Goal: Information Seeking & Learning: Check status

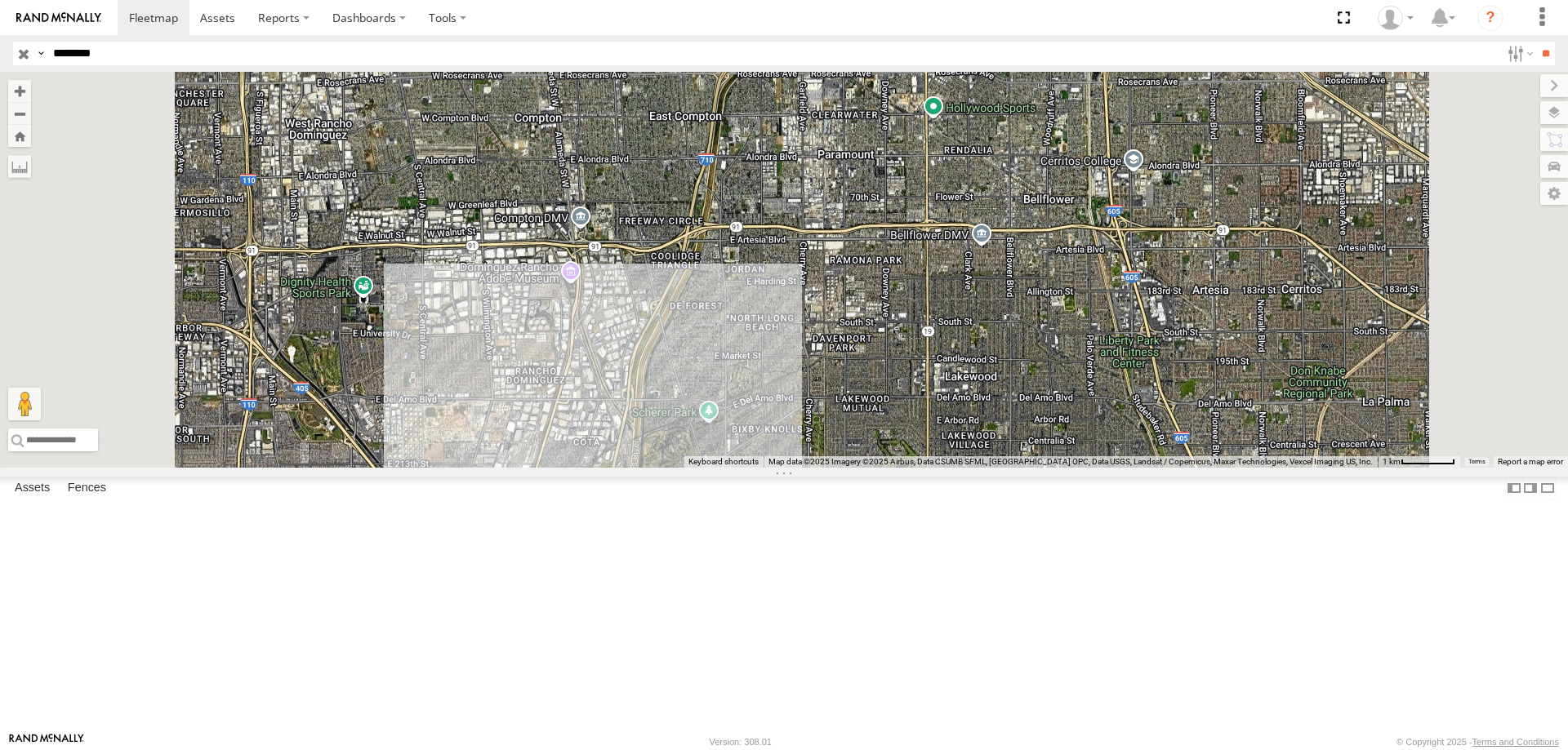
click at [0, 54] on html at bounding box center [784, 375] width 1568 height 750
type input "********"
click at [1536, 42] on input "**" at bounding box center [1545, 53] width 19 height 24
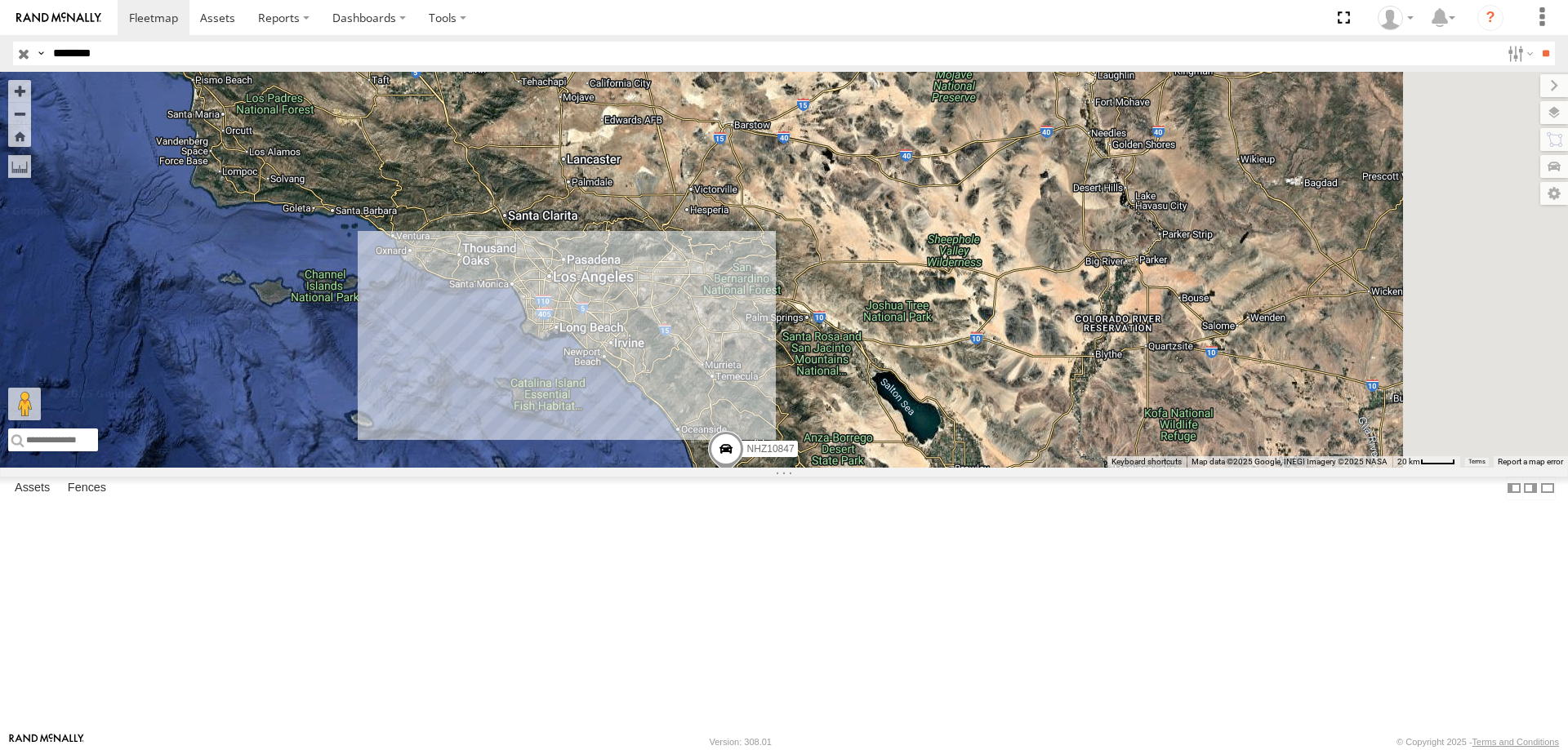
drag, startPoint x: 908, startPoint y: 674, endPoint x: 845, endPoint y: 576, distance: 116.5
click at [845, 468] on div "NHZ10847" at bounding box center [784, 270] width 1568 height 396
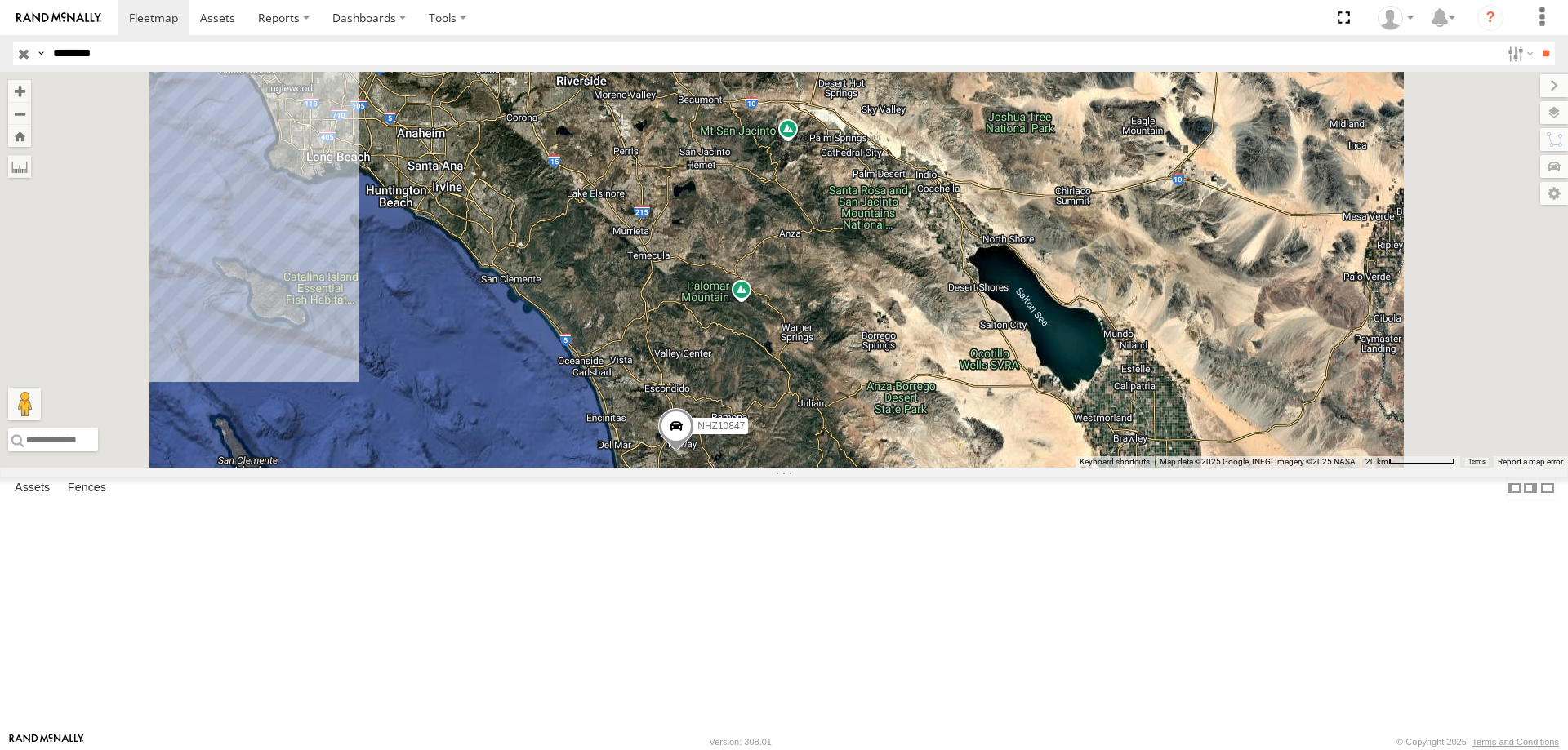
click at [23, 54] on input "button" at bounding box center [24, 53] width 21 height 24
click at [1513, 84] on label at bounding box center [1540, 86] width 55 height 23
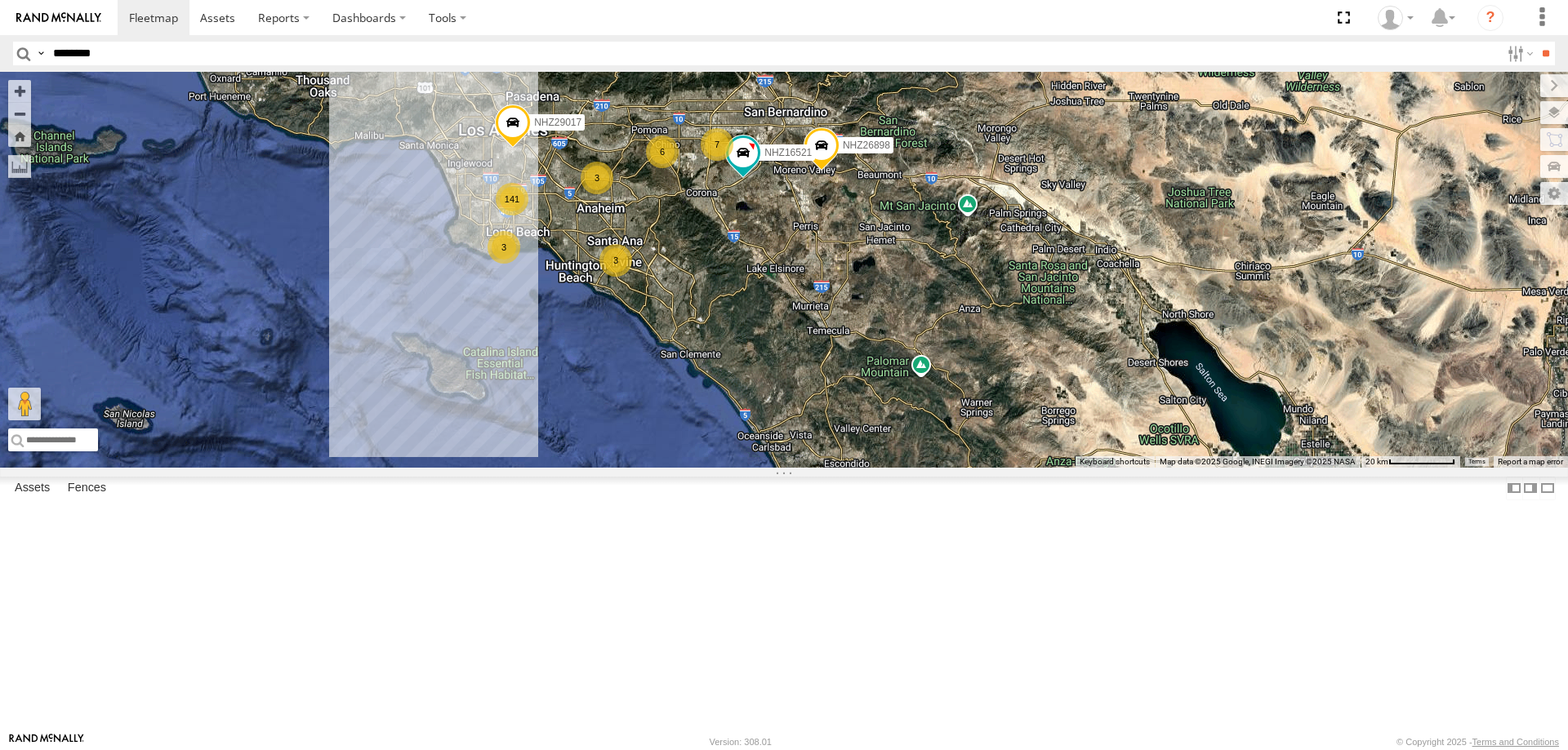
drag, startPoint x: 512, startPoint y: 288, endPoint x: 715, endPoint y: 377, distance: 221.7
click at [715, 377] on div "141 3 7 NHZ10847 3 3 NHZ26898 6 NHZ16521 MCCZ242183 NHZ29017" at bounding box center [784, 270] width 1568 height 396
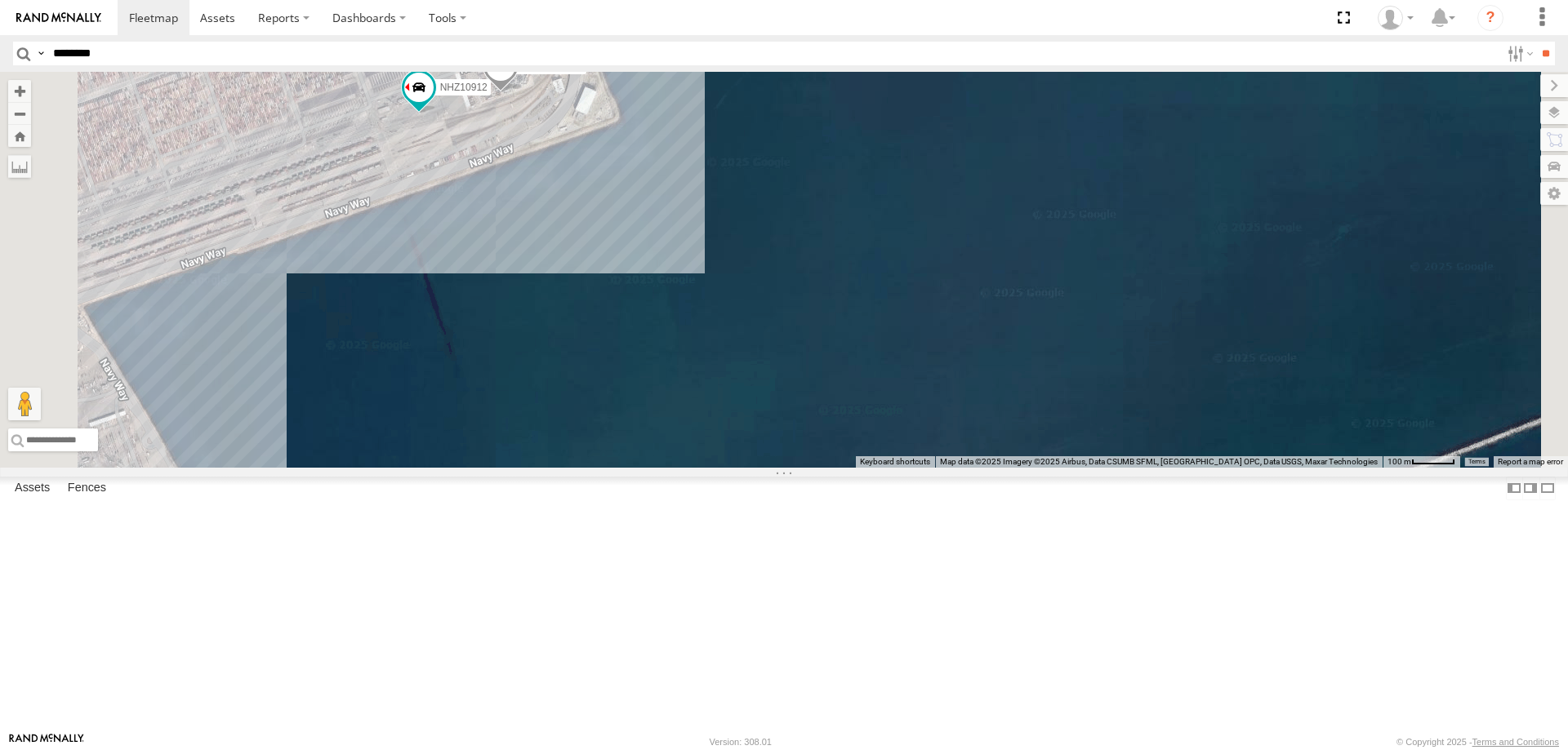
click at [583, 72] on span "MCCZ242210" at bounding box center [552, 66] width 62 height 11
click at [796, 291] on div "NHZ10847 NHZ26898 NHZ16521 MCCZ242183 NHZ29017 MCCZ242218 NHZ24640 MCCZ242182 M…" at bounding box center [784, 270] width 1568 height 396
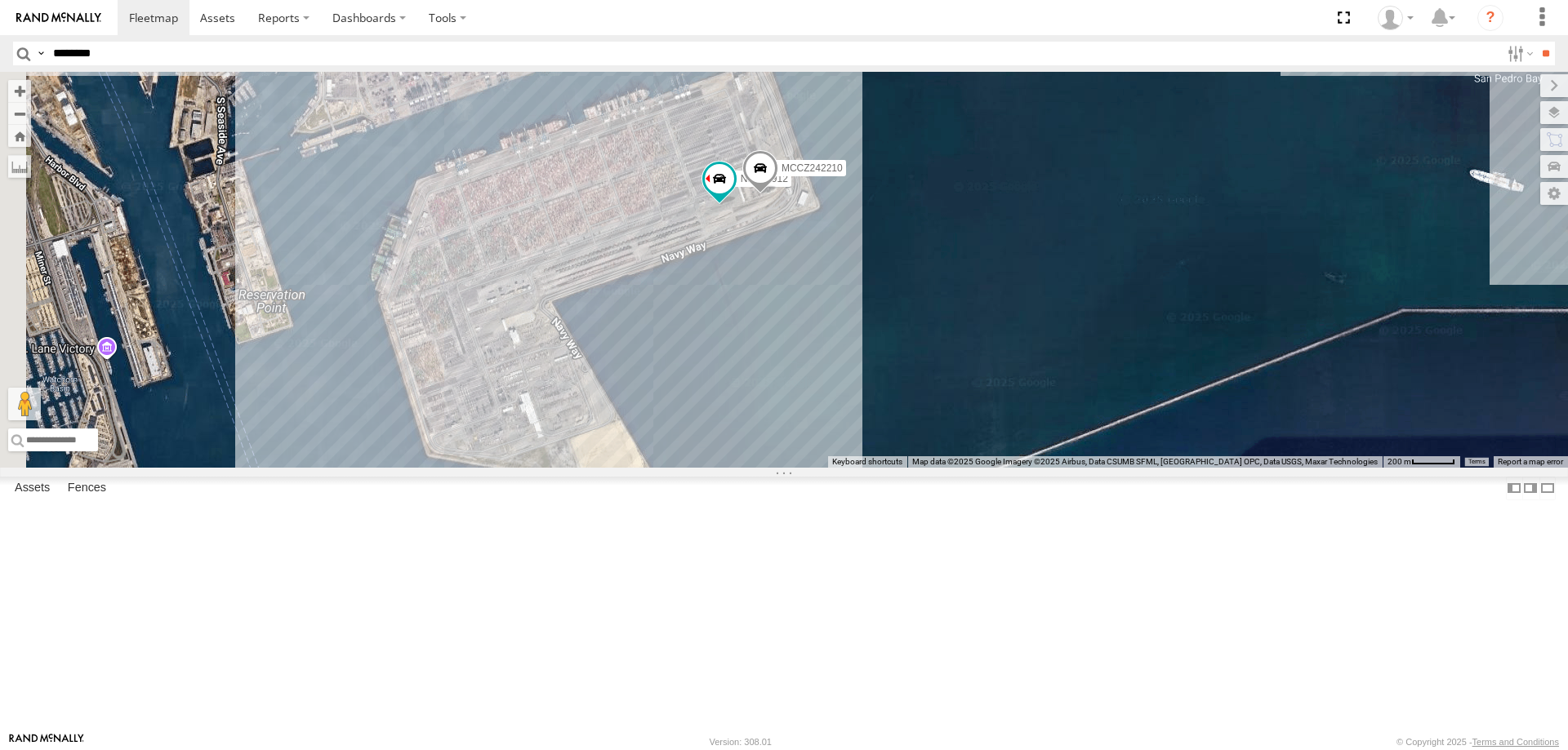
drag, startPoint x: 755, startPoint y: 398, endPoint x: 981, endPoint y: 449, distance: 231.7
click at [981, 449] on div "NHZ10847 NHZ26898 NHZ16521 MCCZ242183 NHZ29017 MCCZ242218 NHZ24640 MCCZ242182 M…" at bounding box center [784, 270] width 1568 height 396
click at [157, 48] on input "********" at bounding box center [773, 53] width 1454 height 24
type input "********"
click at [1536, 42] on input "**" at bounding box center [1545, 53] width 19 height 24
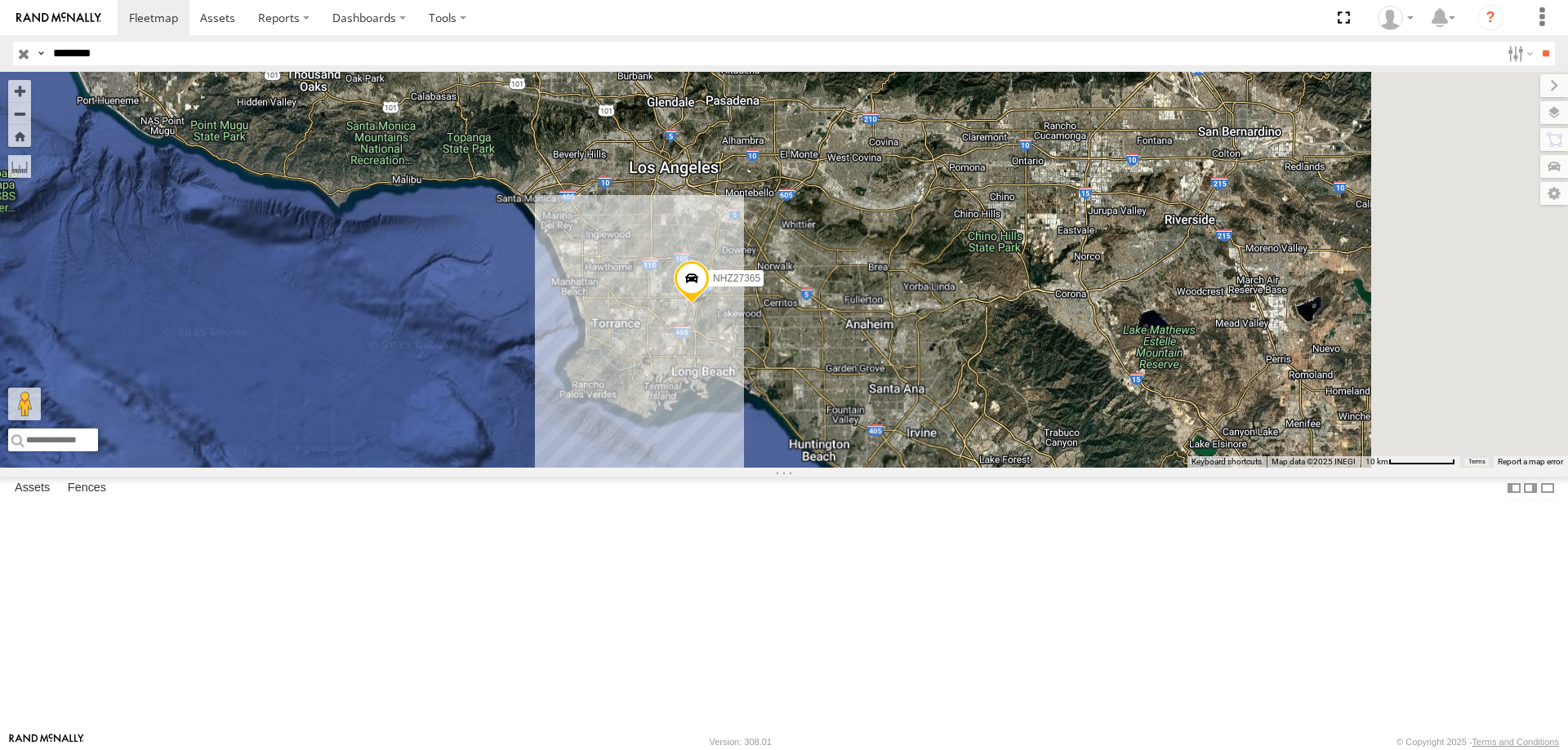
drag, startPoint x: 1167, startPoint y: 220, endPoint x: 926, endPoint y: 505, distance: 373.2
click at [955, 468] on div "NHZ27365" at bounding box center [784, 270] width 1568 height 396
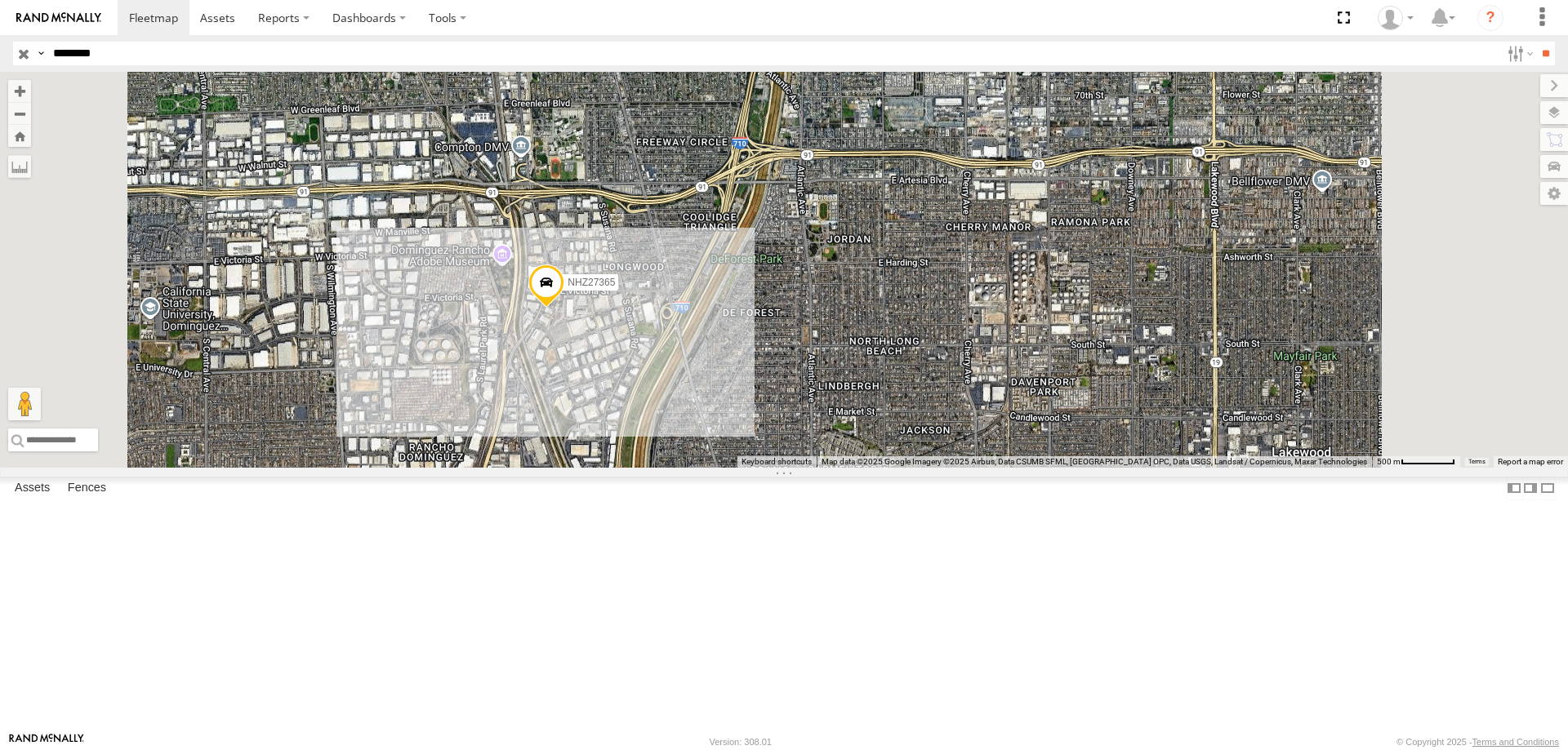
click at [615, 289] on span "NHZ27365" at bounding box center [591, 283] width 48 height 11
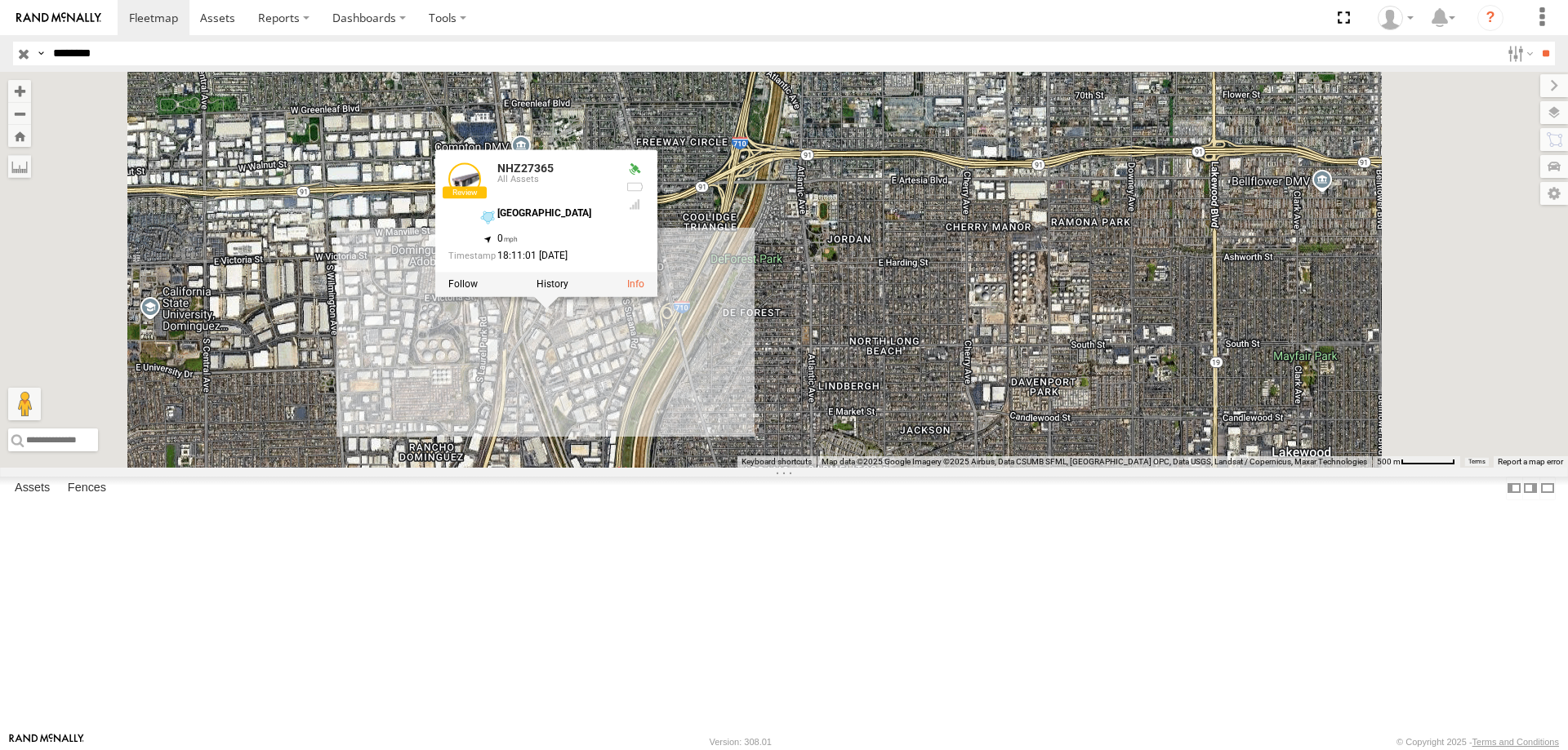
click at [793, 468] on div "NHZ27365 NHZ27365 All Assets [GEOGRAPHIC_DATA] 33.86336 , -118.21278 0 18:11:01…" at bounding box center [784, 270] width 1568 height 396
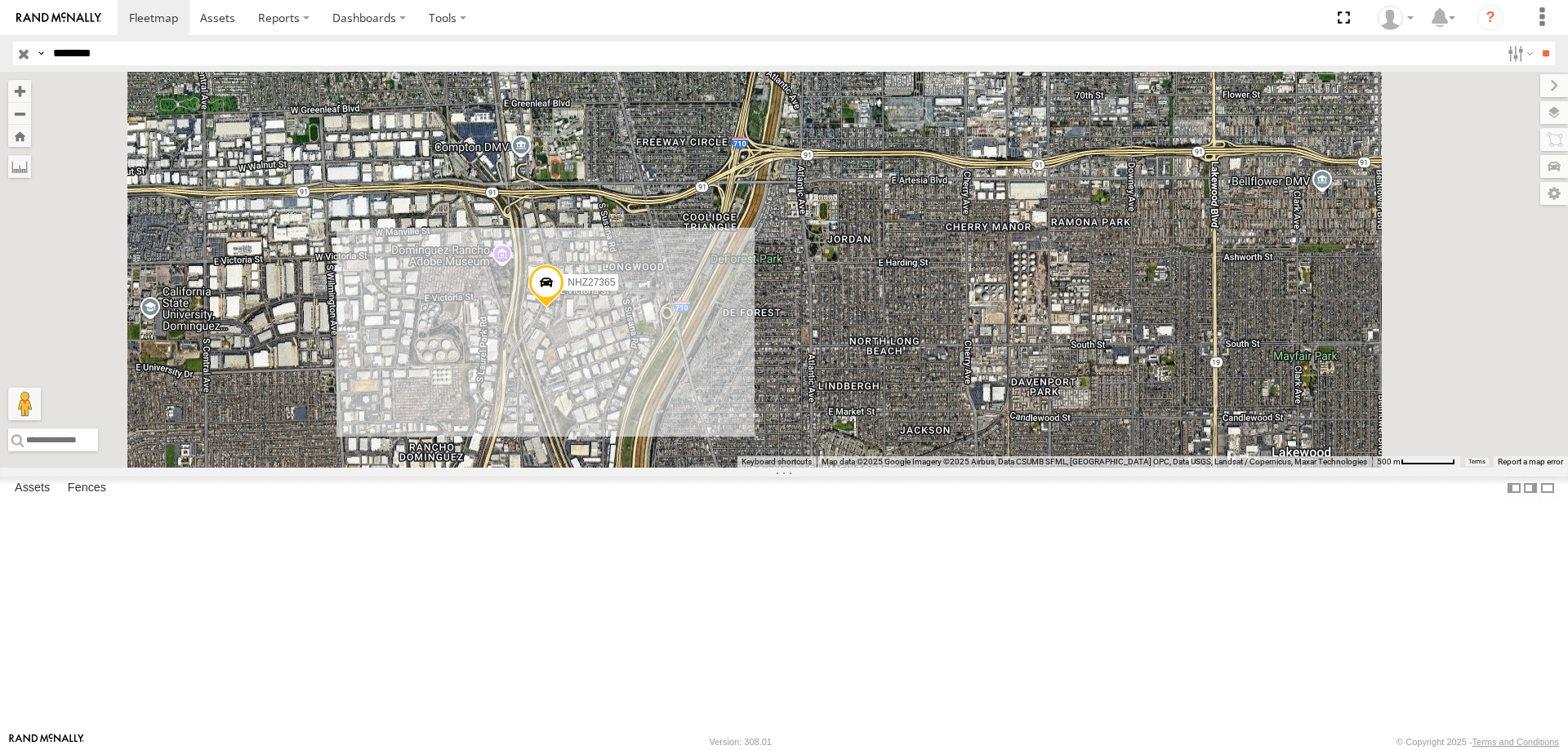
click at [16, 56] on input "button" at bounding box center [24, 53] width 21 height 24
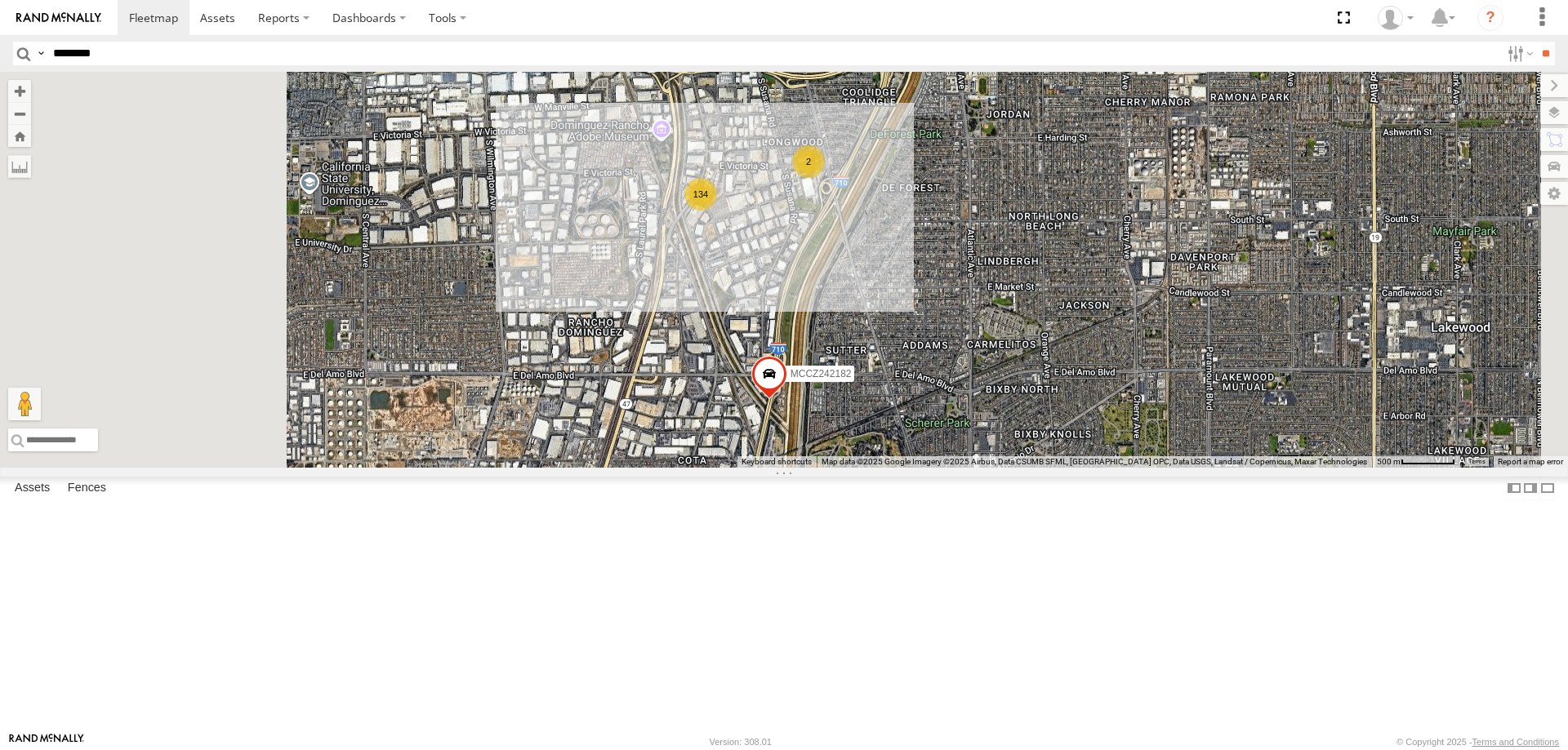
drag, startPoint x: 613, startPoint y: 587, endPoint x: 777, endPoint y: 460, distance: 207.4
click at [777, 460] on div "134 MCCZ242182 2" at bounding box center [784, 270] width 1568 height 396
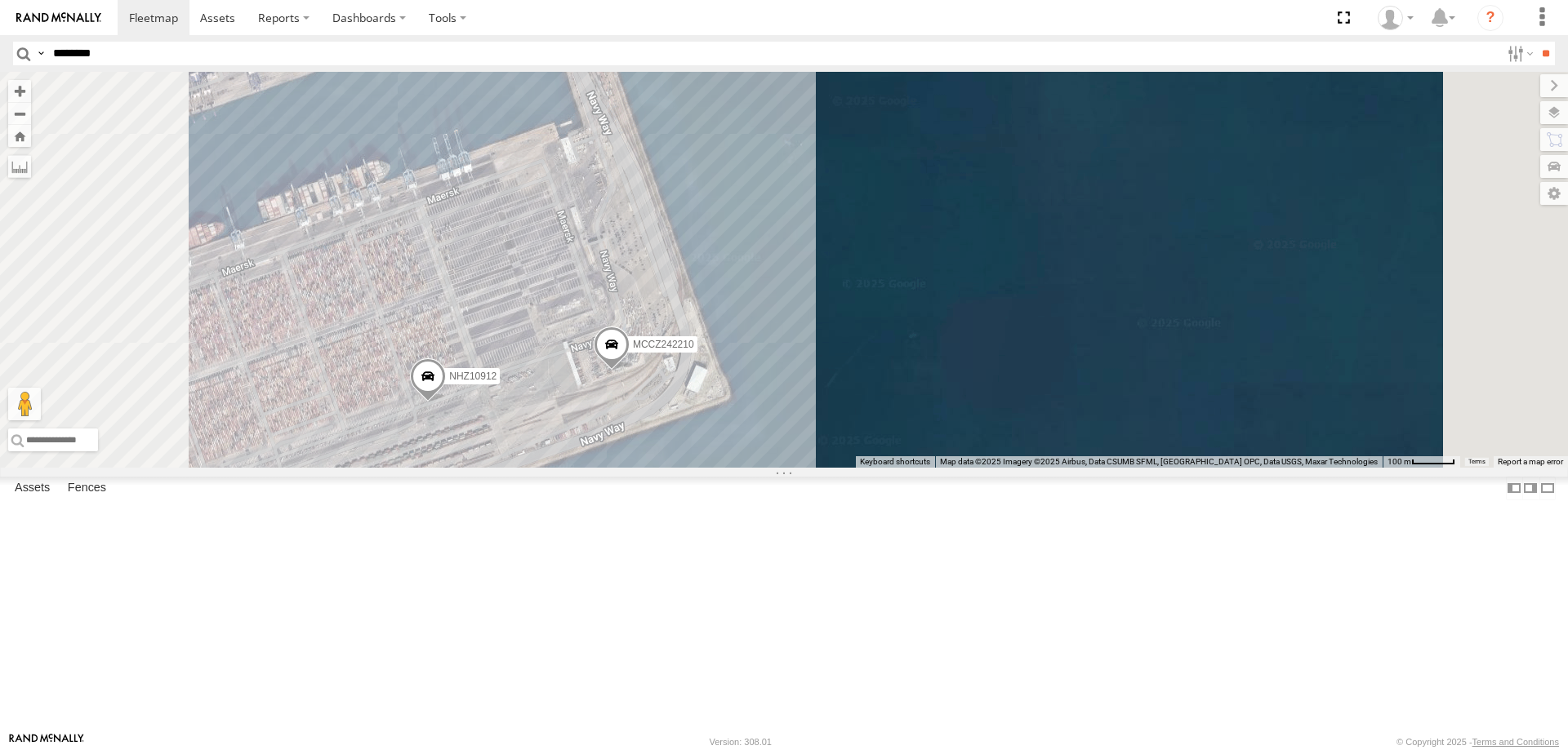
click at [694, 350] on span "MCCZ242210" at bounding box center [663, 344] width 62 height 11
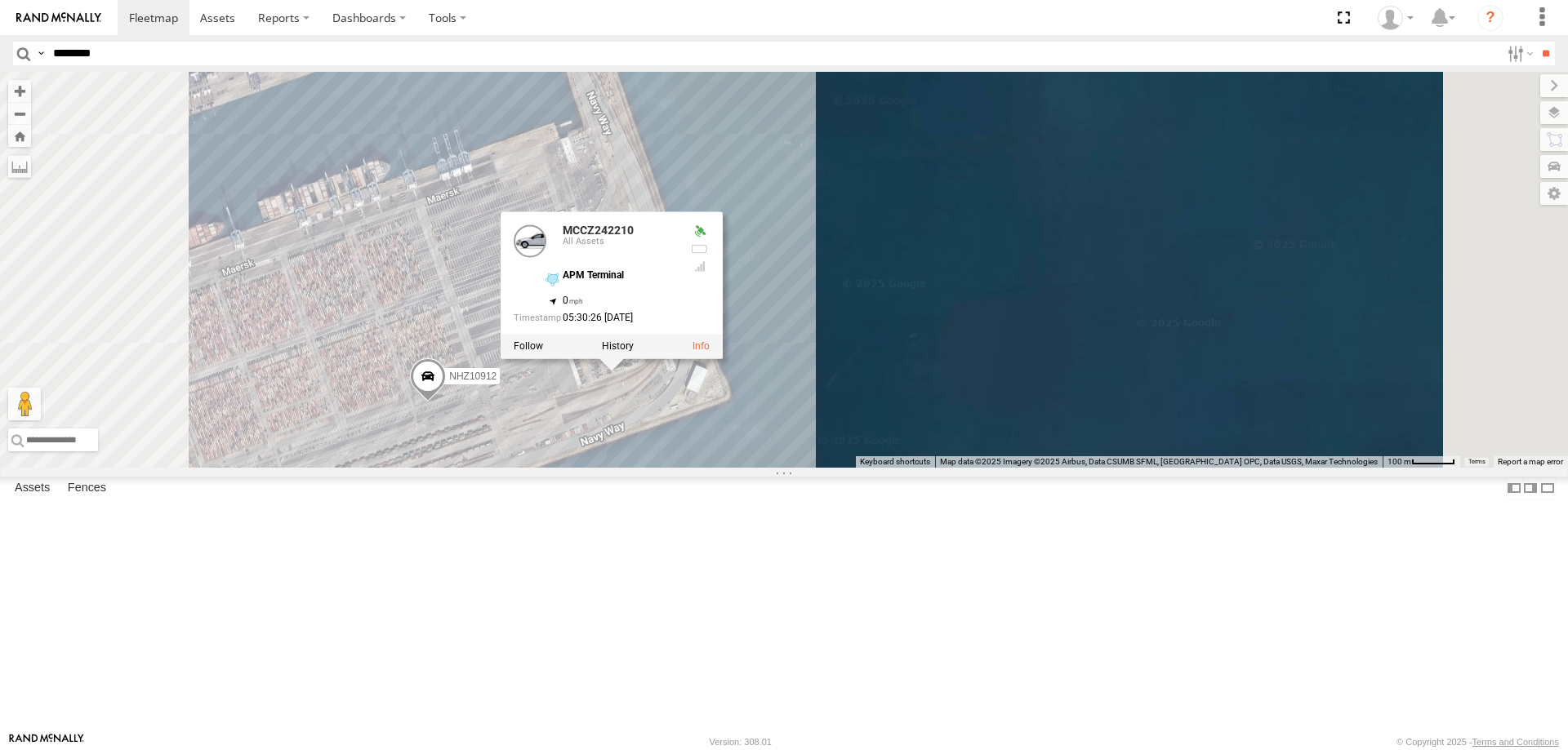
click at [166, 54] on input "********" at bounding box center [773, 53] width 1454 height 24
click at [1536, 42] on input "**" at bounding box center [1545, 53] width 19 height 24
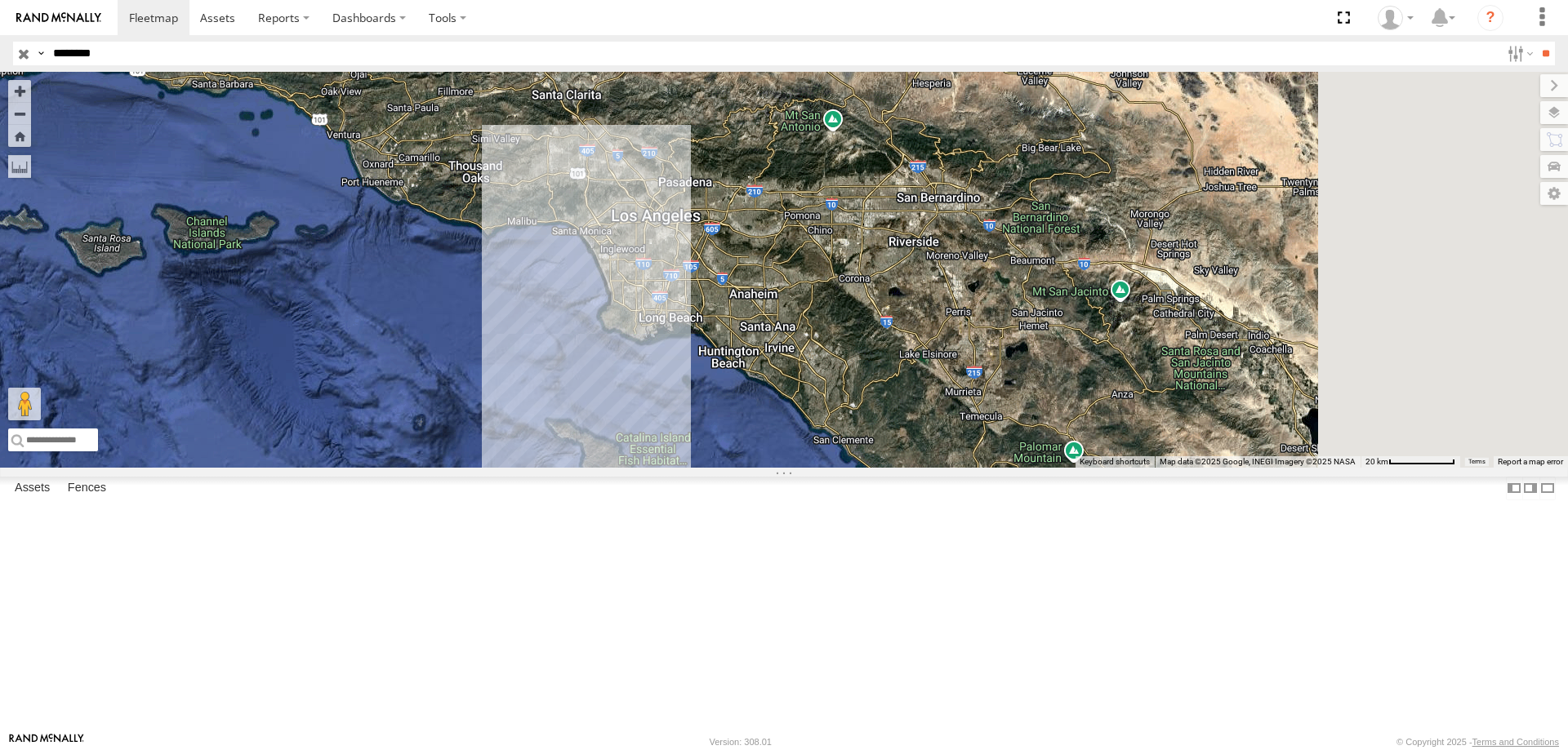
drag, startPoint x: 1196, startPoint y: 424, endPoint x: 898, endPoint y: 587, distance: 339.7
click at [898, 468] on div at bounding box center [784, 270] width 1568 height 396
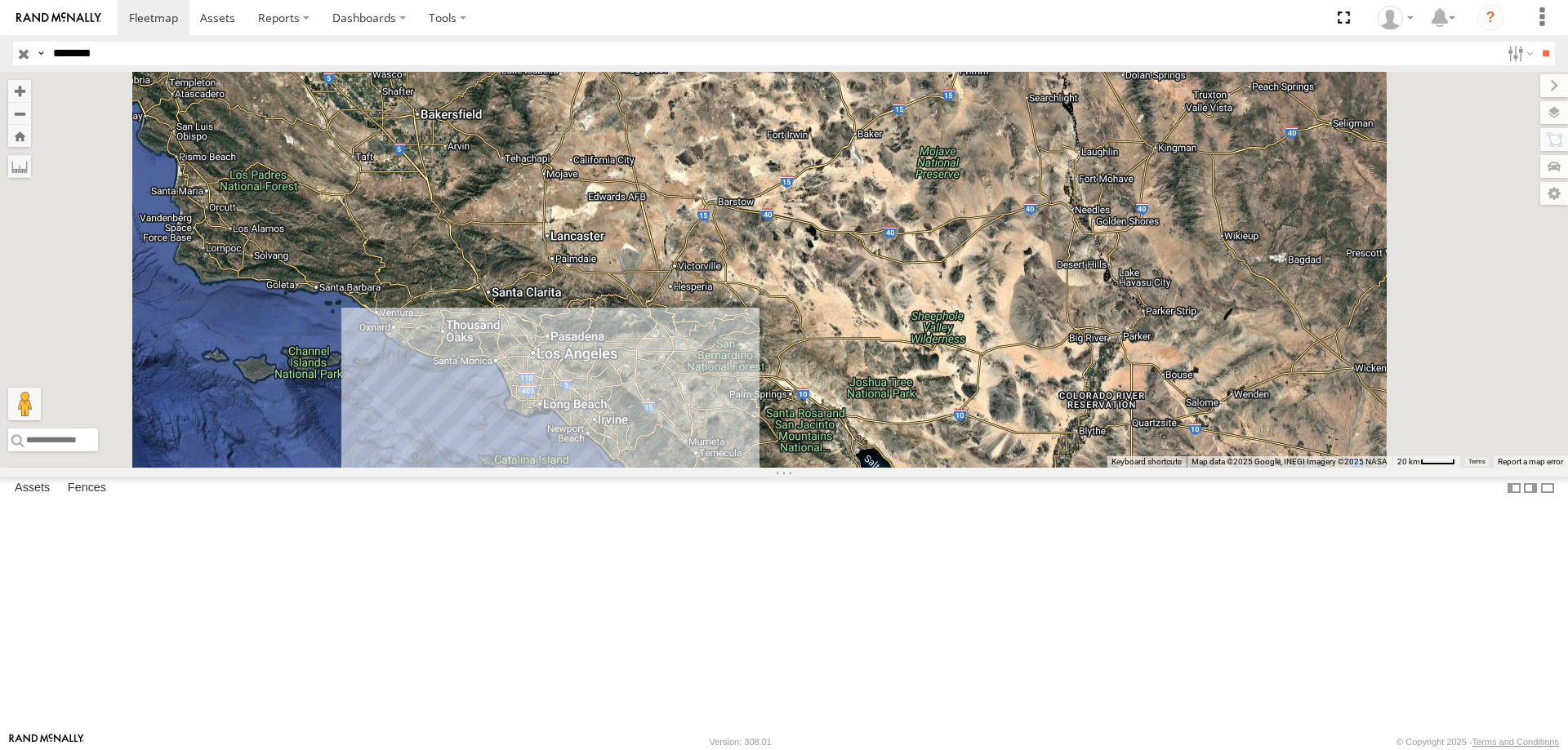
click at [153, 55] on input "********" at bounding box center [773, 53] width 1454 height 24
click at [1536, 42] on input "**" at bounding box center [1545, 53] width 19 height 24
click at [0, 0] on div "NHZ27360" at bounding box center [0, 0] width 0 height 0
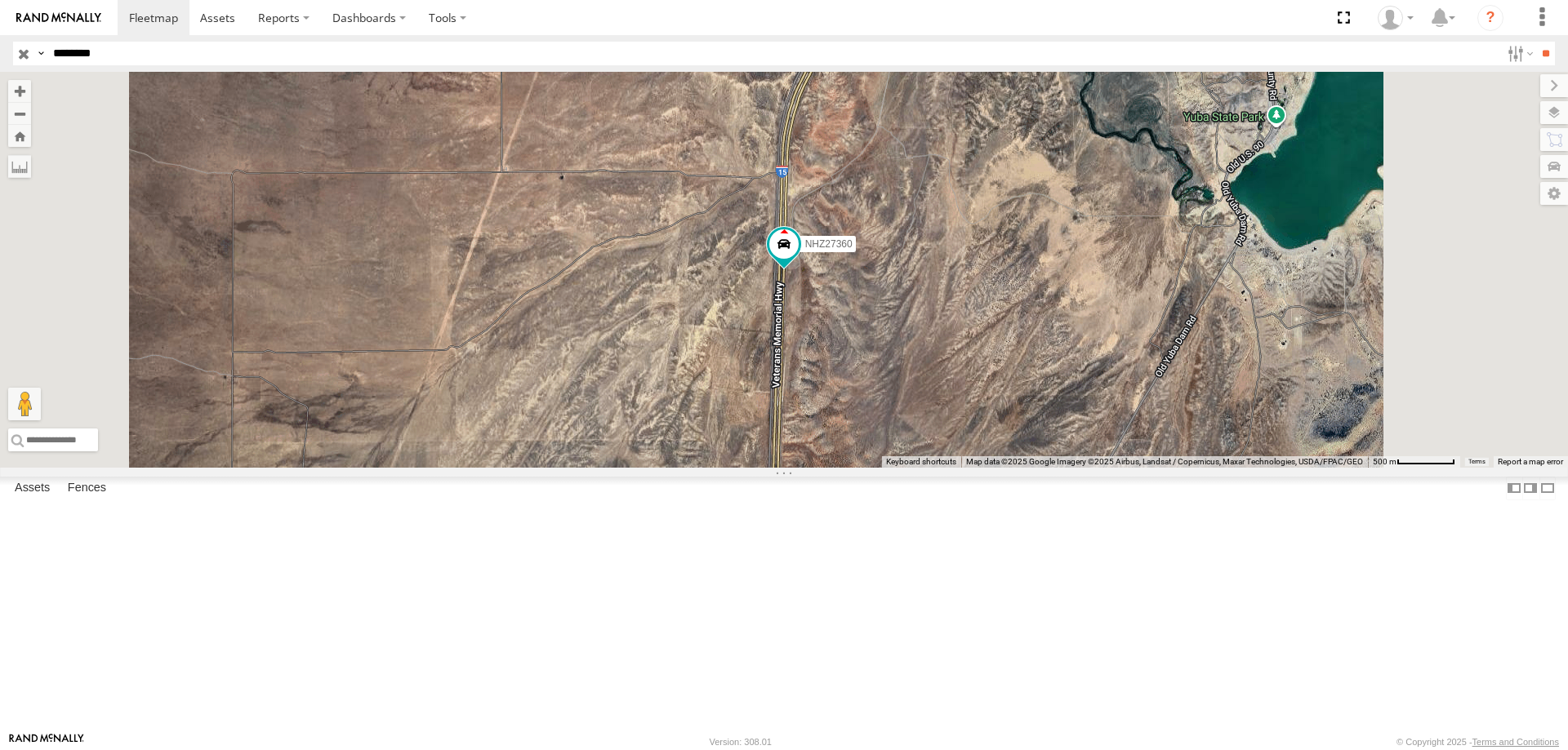
click at [1049, 51] on input "********" at bounding box center [773, 53] width 1454 height 24
drag, startPoint x: 214, startPoint y: 55, endPoint x: -227, endPoint y: 54, distance: 441.0
click at [0, 54] on html at bounding box center [784, 375] width 1568 height 750
type input "**********"
click at [1536, 42] on input "**" at bounding box center [1545, 53] width 19 height 24
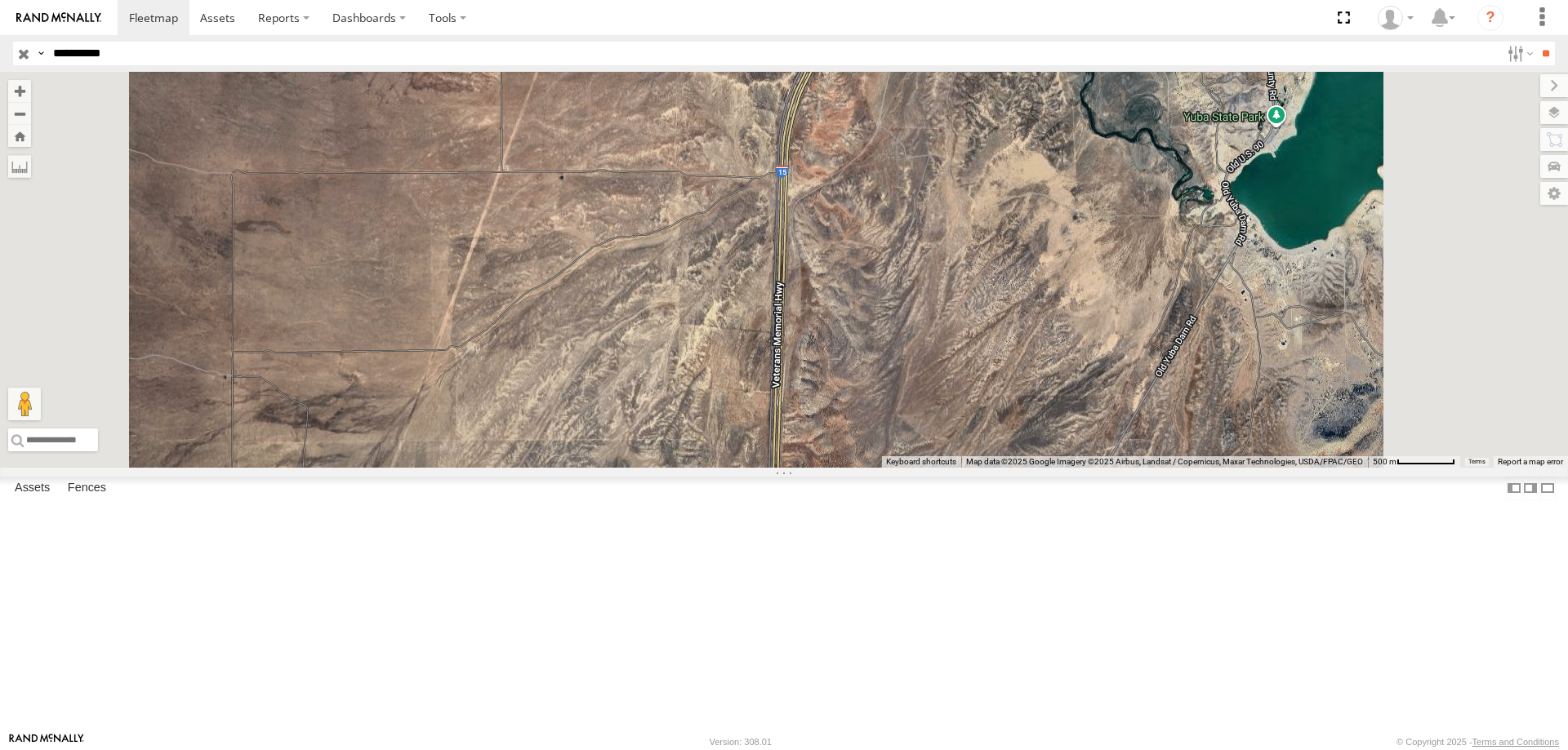
click at [0, 0] on div "MCCZ242182" at bounding box center [0, 0] width 0 height 0
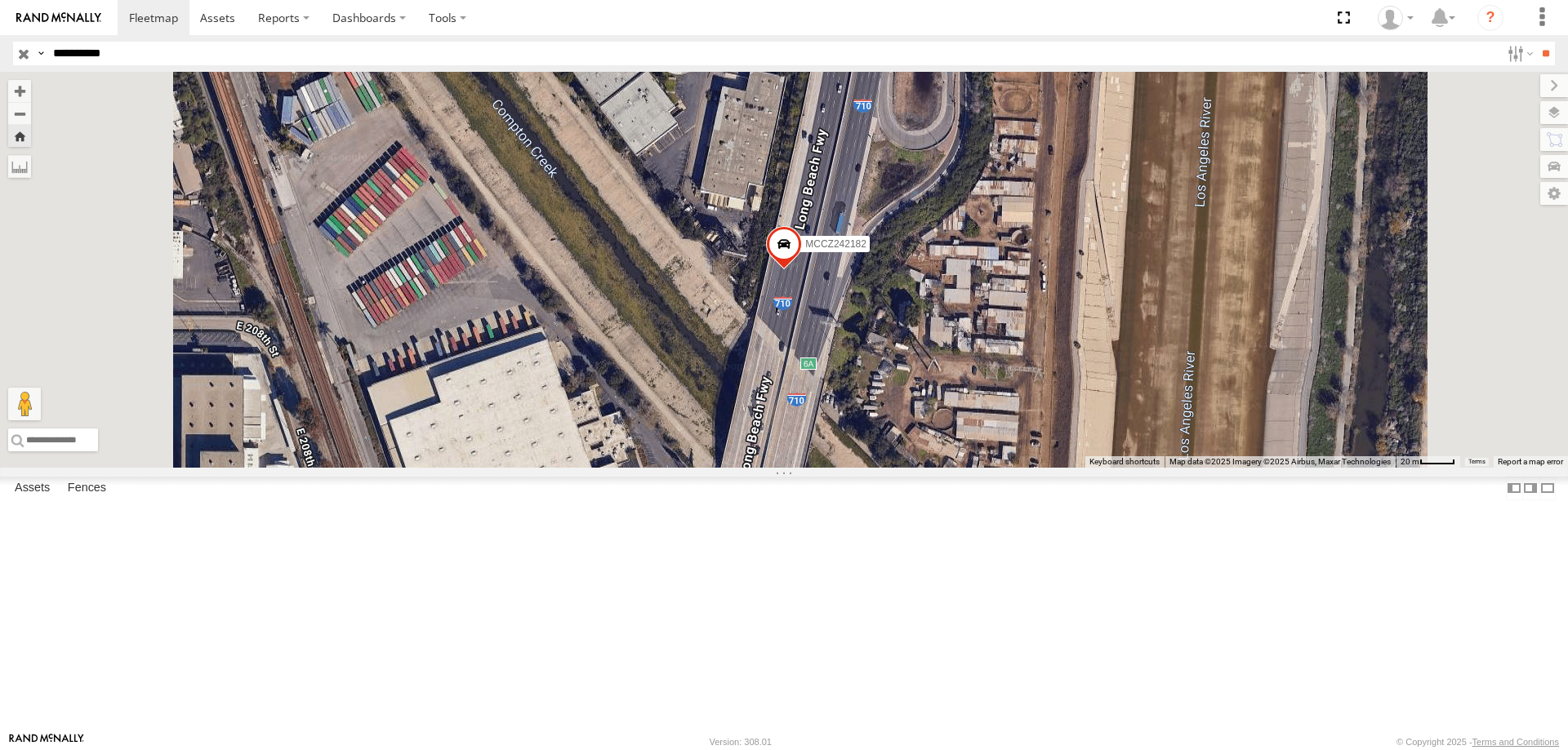
click at [867, 250] on span "MCCZ242182" at bounding box center [836, 244] width 62 height 11
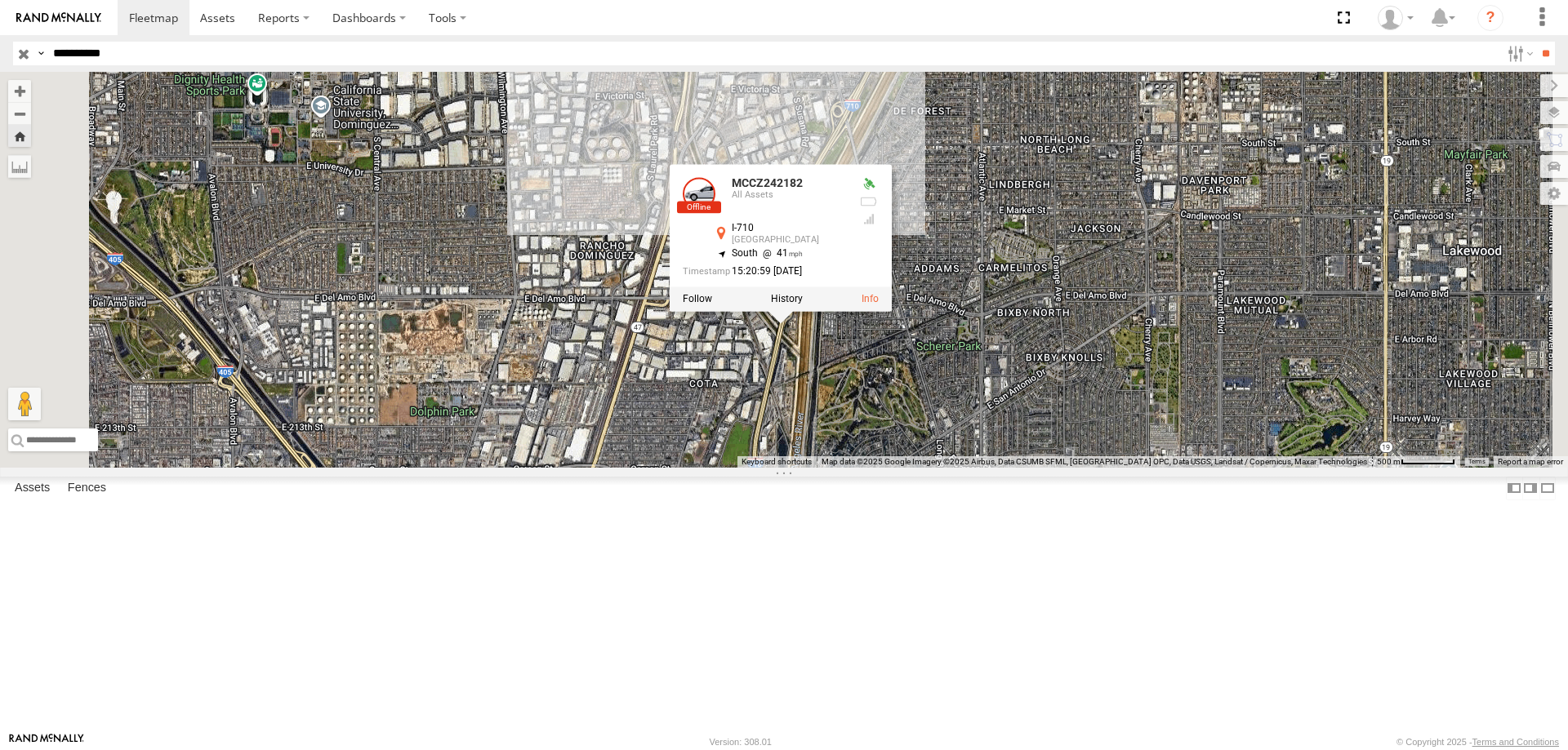
click at [21, 57] on input "button" at bounding box center [24, 53] width 21 height 24
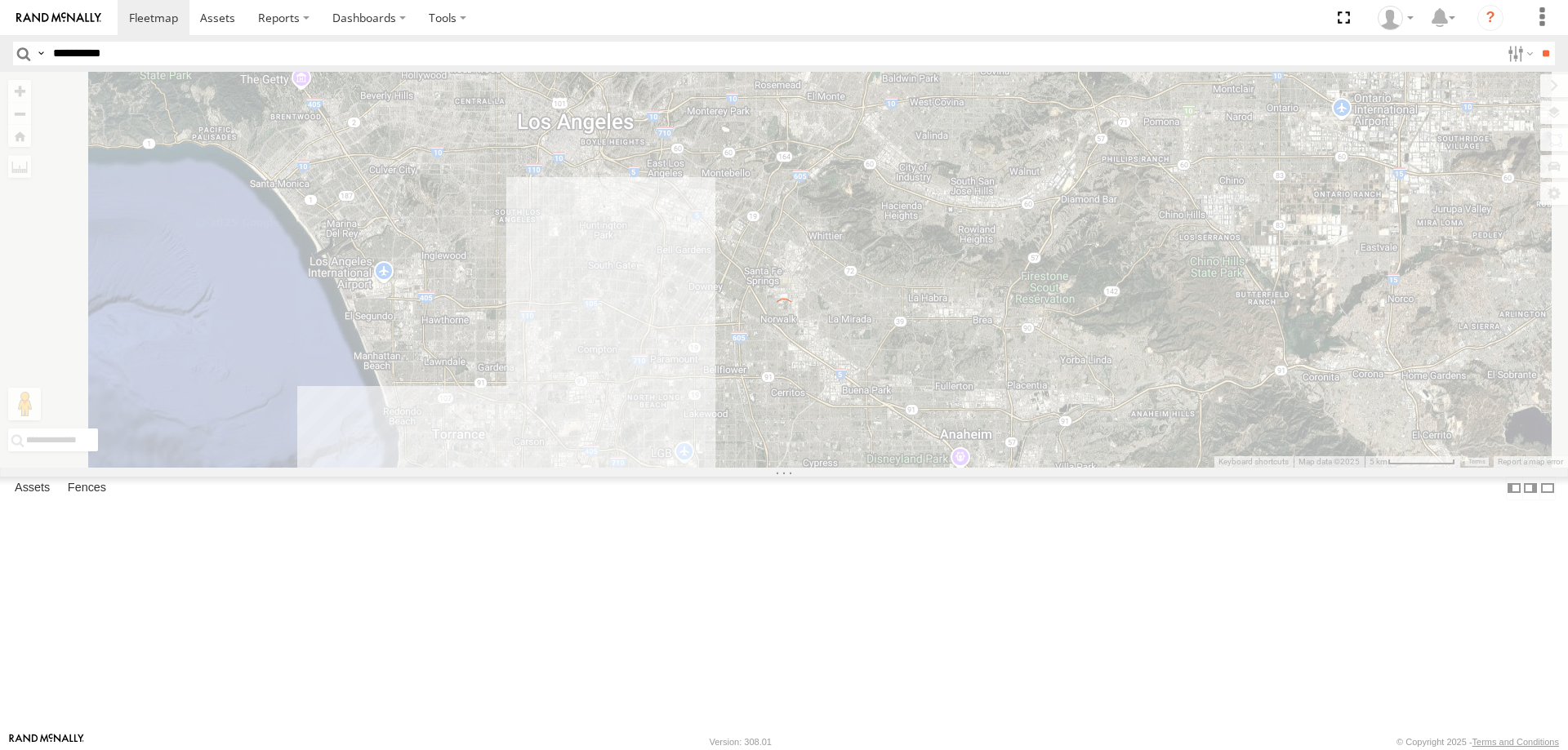
drag, startPoint x: 791, startPoint y: 704, endPoint x: 768, endPoint y: 437, distance: 268.0
click at [768, 437] on div "← Move left → Move right ↑ Move up ↓ Move down + Zoom in - Zoom out Home Jump l…" at bounding box center [784, 270] width 1568 height 396
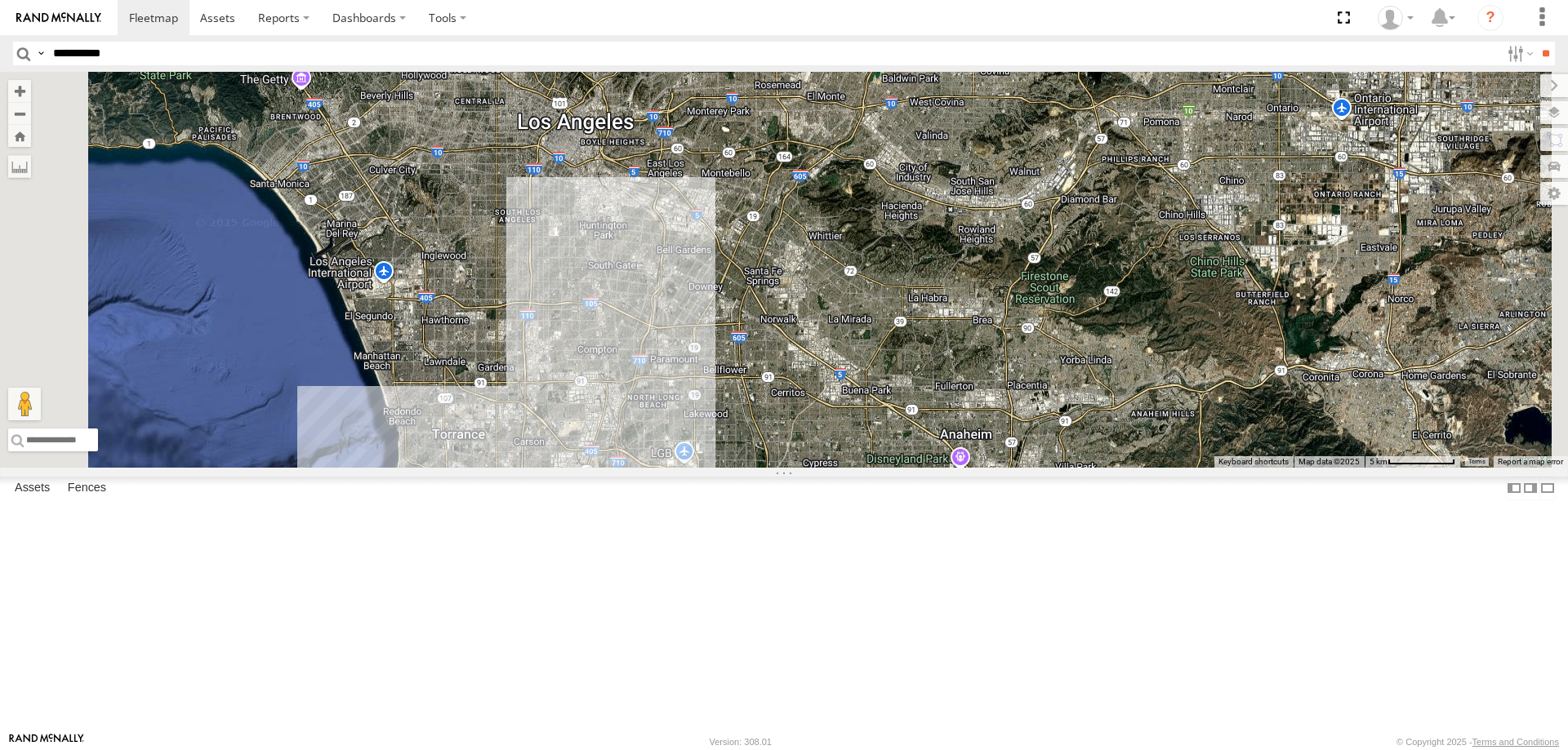
drag, startPoint x: 773, startPoint y: 593, endPoint x: 695, endPoint y: 341, distance: 263.8
click at [695, 341] on div "← Move left → Move right ↑ Move up ↓ Move down + Zoom in - Zoom out Home Jump l…" at bounding box center [784, 270] width 1568 height 396
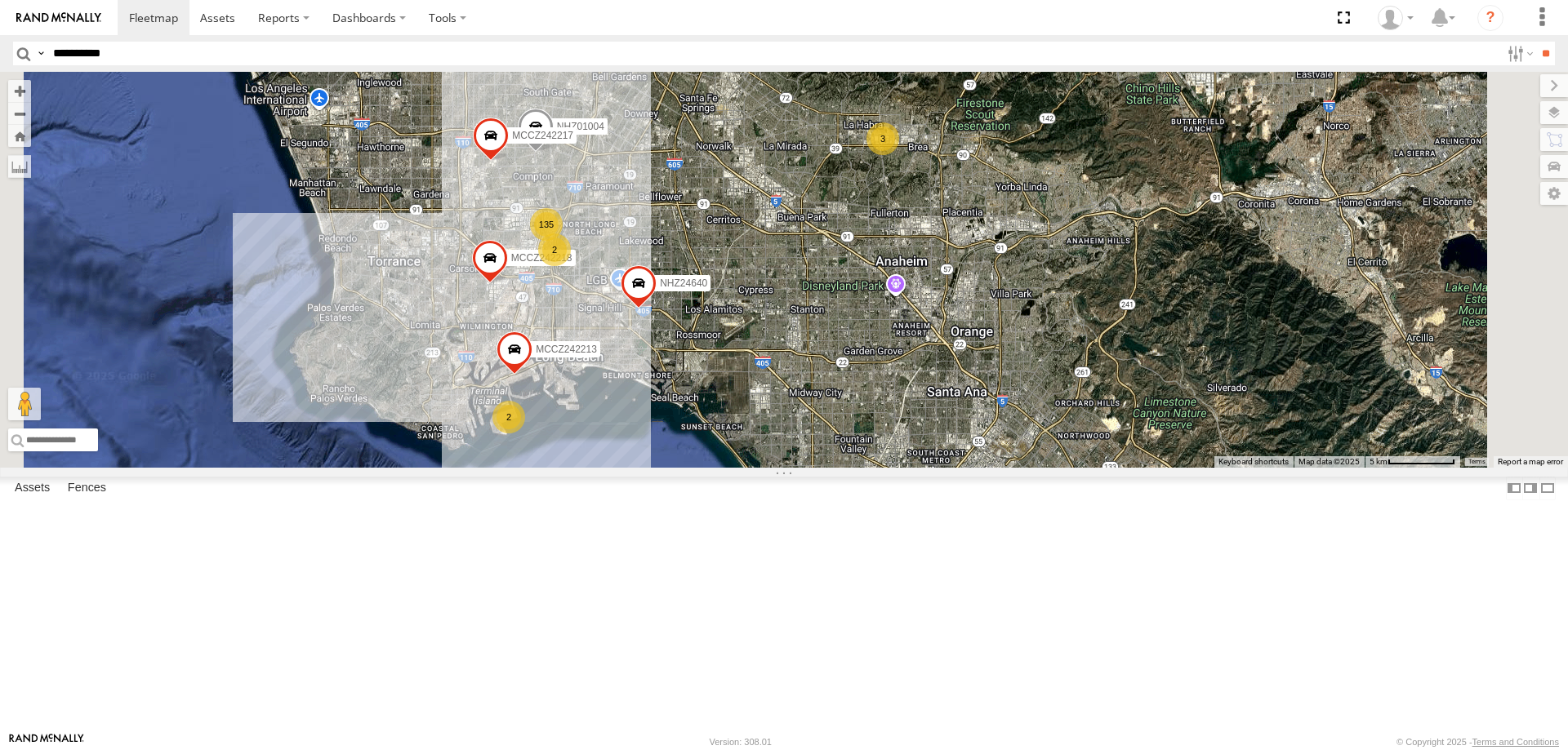
drag, startPoint x: 750, startPoint y: 613, endPoint x: 679, endPoint y: 420, distance: 205.6
click at [679, 420] on div "135 NHZ01004 2 2 3 6 MCCZ242217 MCCZ242213 MCCZ242218 NHZ24640 NHZ29017" at bounding box center [784, 270] width 1568 height 396
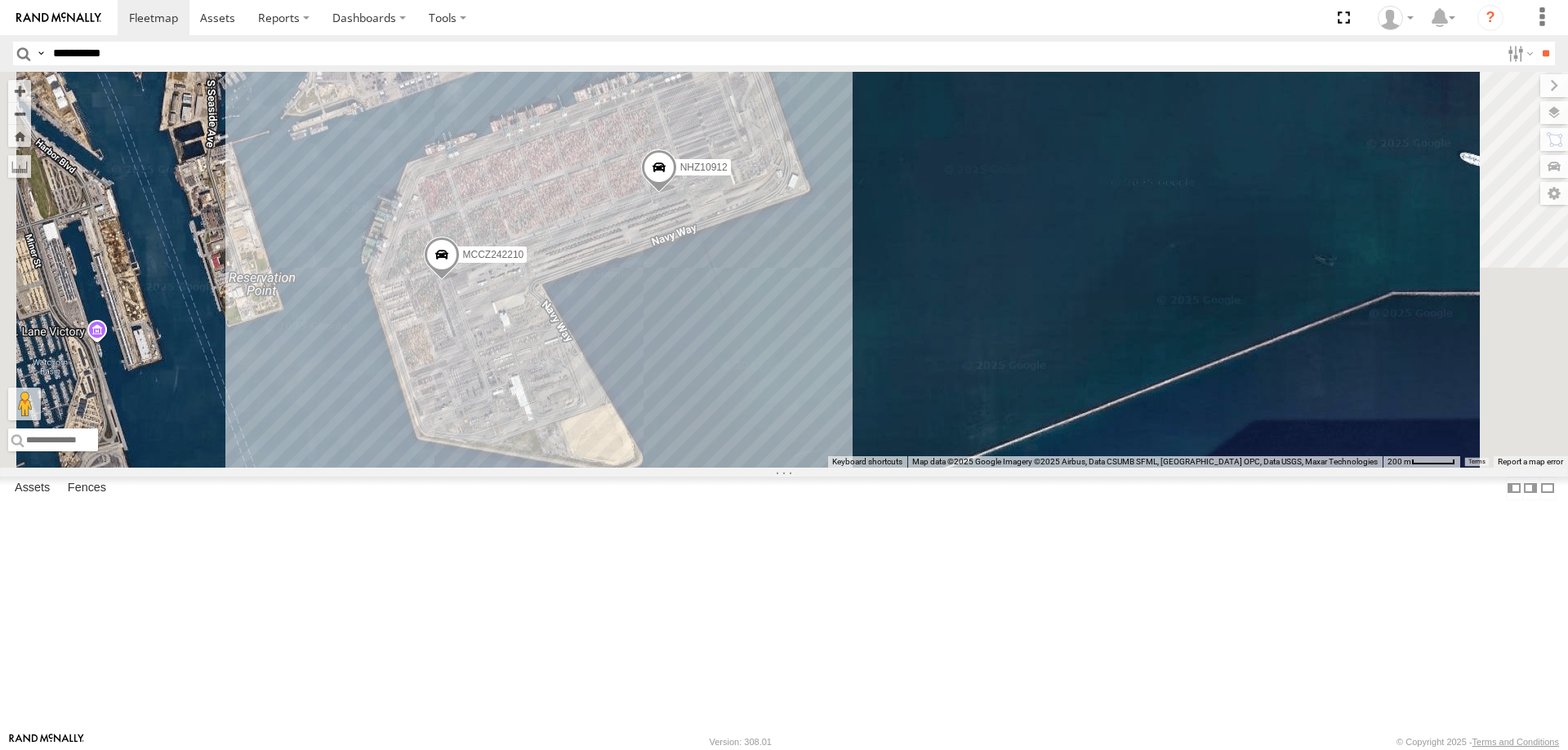
click at [524, 261] on span "MCCZ242210" at bounding box center [494, 255] width 62 height 11
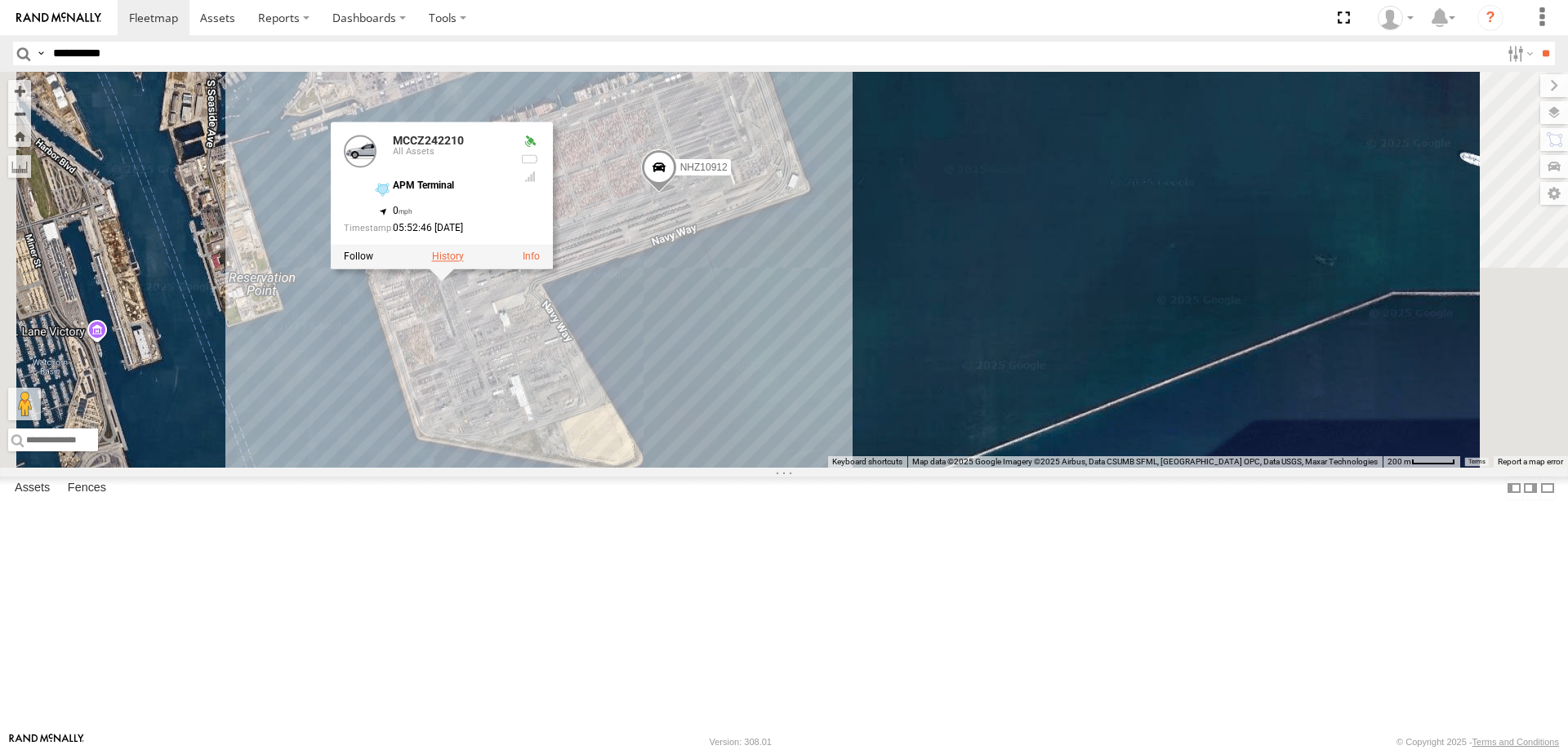
click at [464, 262] on label at bounding box center [448, 257] width 32 height 11
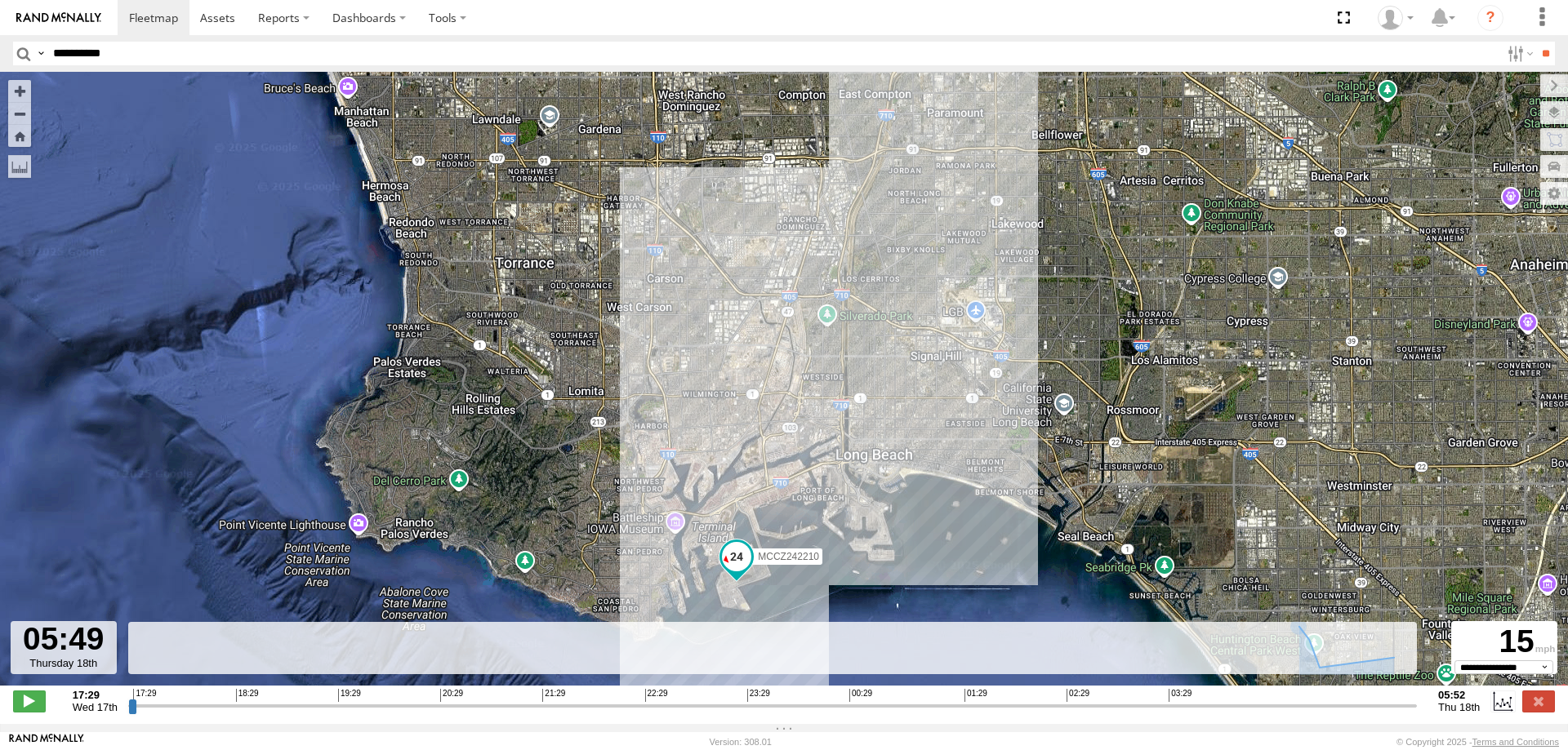
drag, startPoint x: 134, startPoint y: 716, endPoint x: 1406, endPoint y: 714, distance: 1272.0
click at [1406, 713] on input "range" at bounding box center [772, 705] width 1288 height 16
click at [1409, 713] on input "range" at bounding box center [772, 705] width 1288 height 16
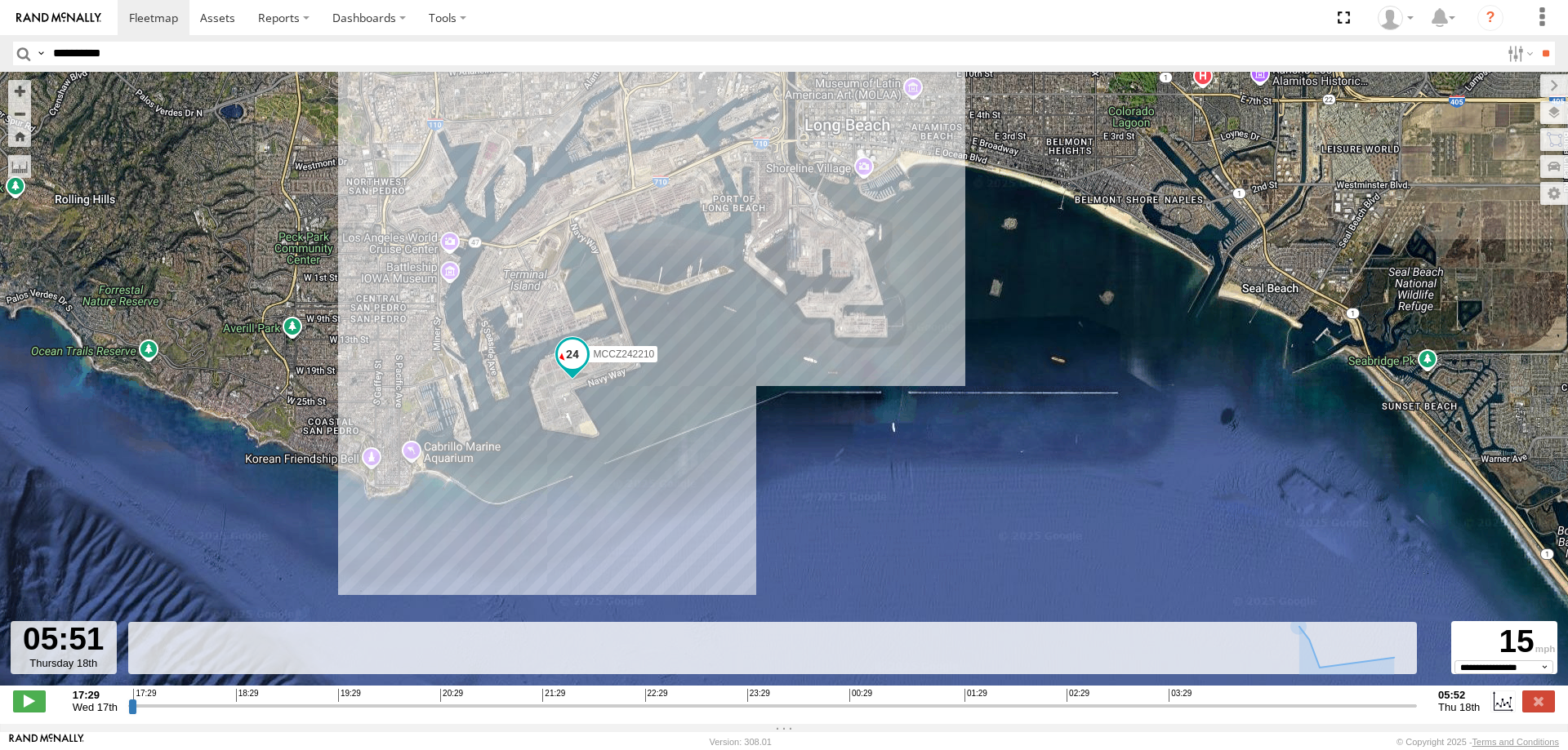
drag, startPoint x: 823, startPoint y: 506, endPoint x: 786, endPoint y: 331, distance: 178.9
click at [786, 331] on div "MCCZ242210" at bounding box center [784, 388] width 1568 height 631
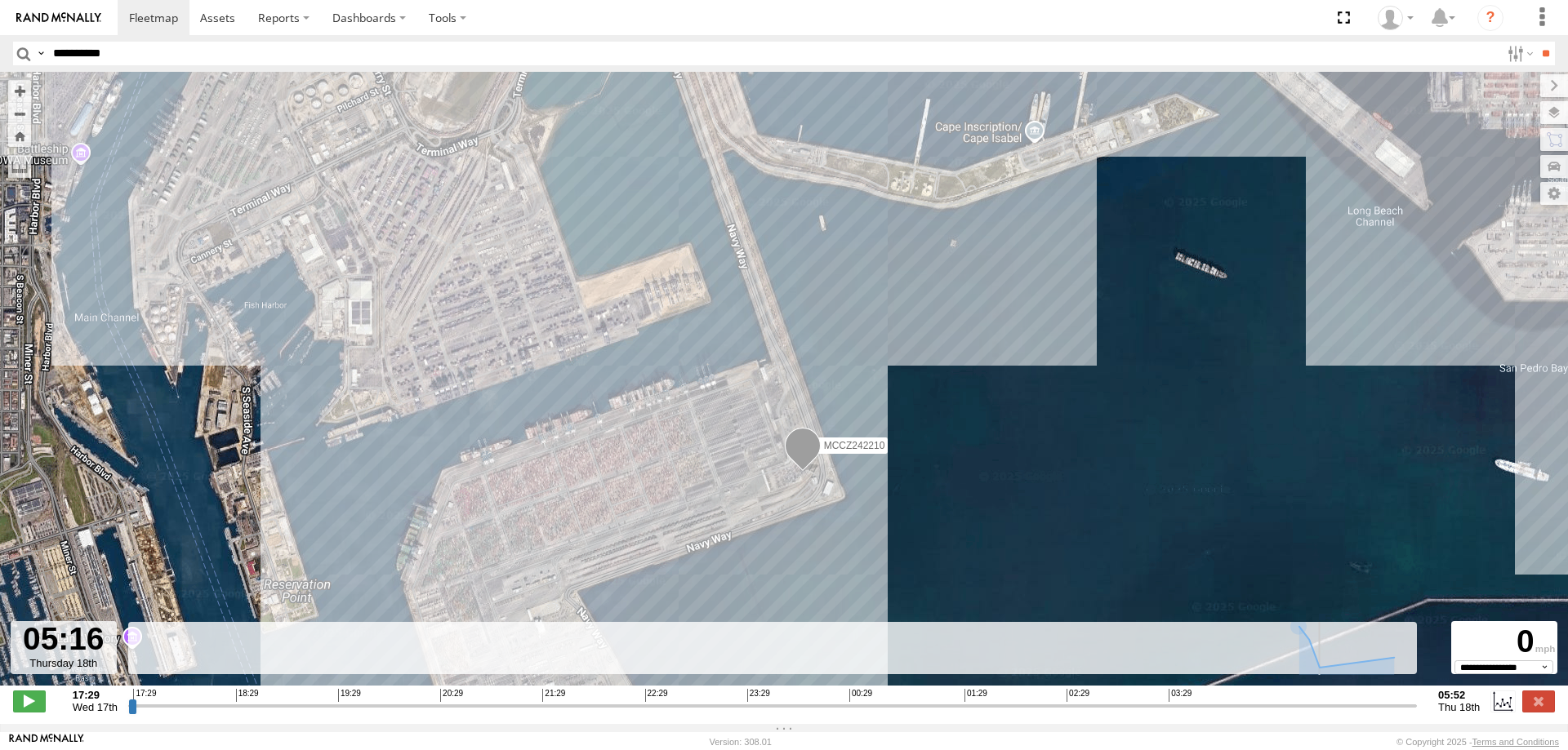
drag, startPoint x: 1410, startPoint y: 716, endPoint x: 1349, endPoint y: 735, distance: 63.9
type input "**********"
click at [1349, 713] on input "range" at bounding box center [772, 705] width 1288 height 16
click at [97, 49] on input "**********" at bounding box center [773, 53] width 1454 height 24
click at [1536, 42] on input "**" at bounding box center [1545, 53] width 19 height 24
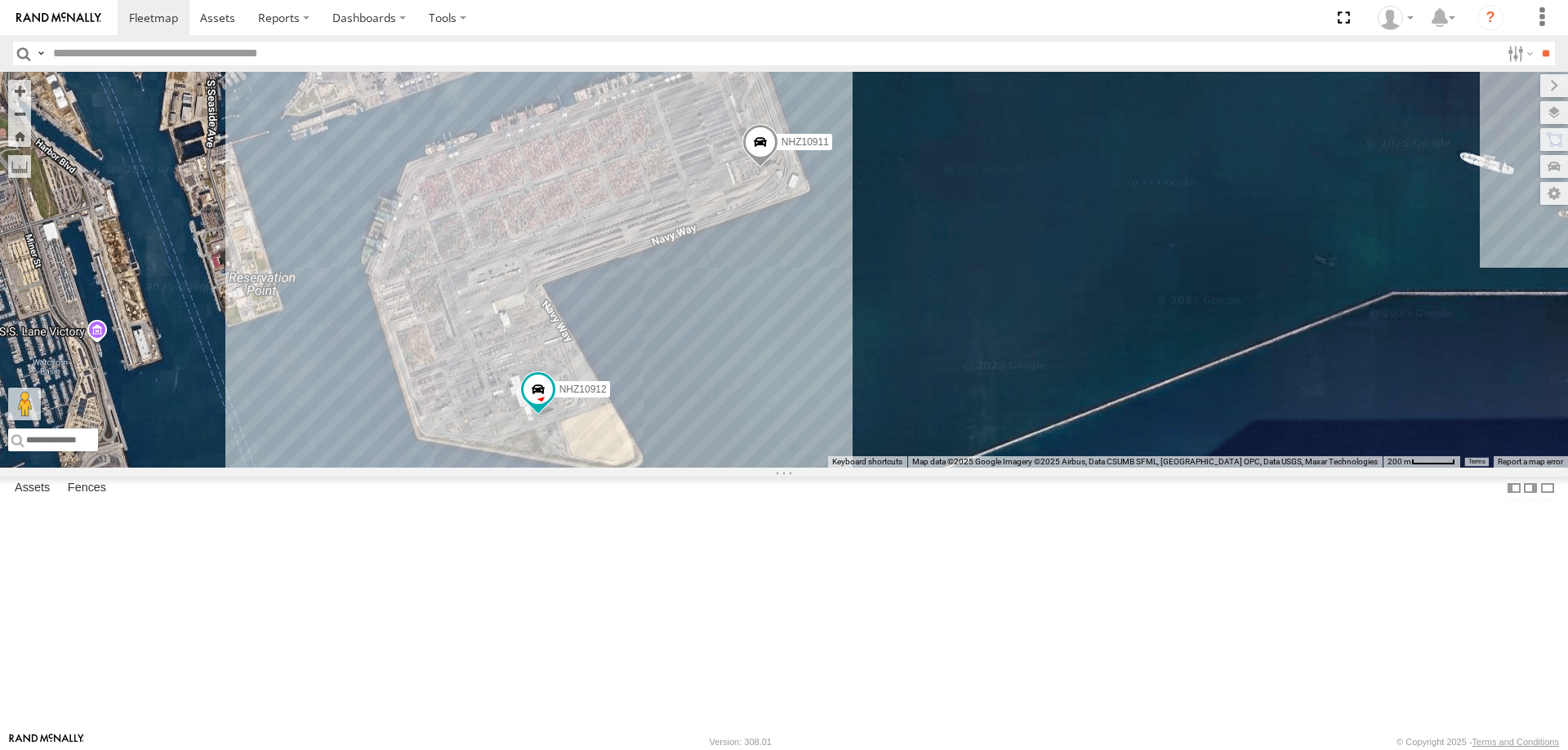
click at [829, 147] on span "NHZ10911" at bounding box center [805, 141] width 48 height 11
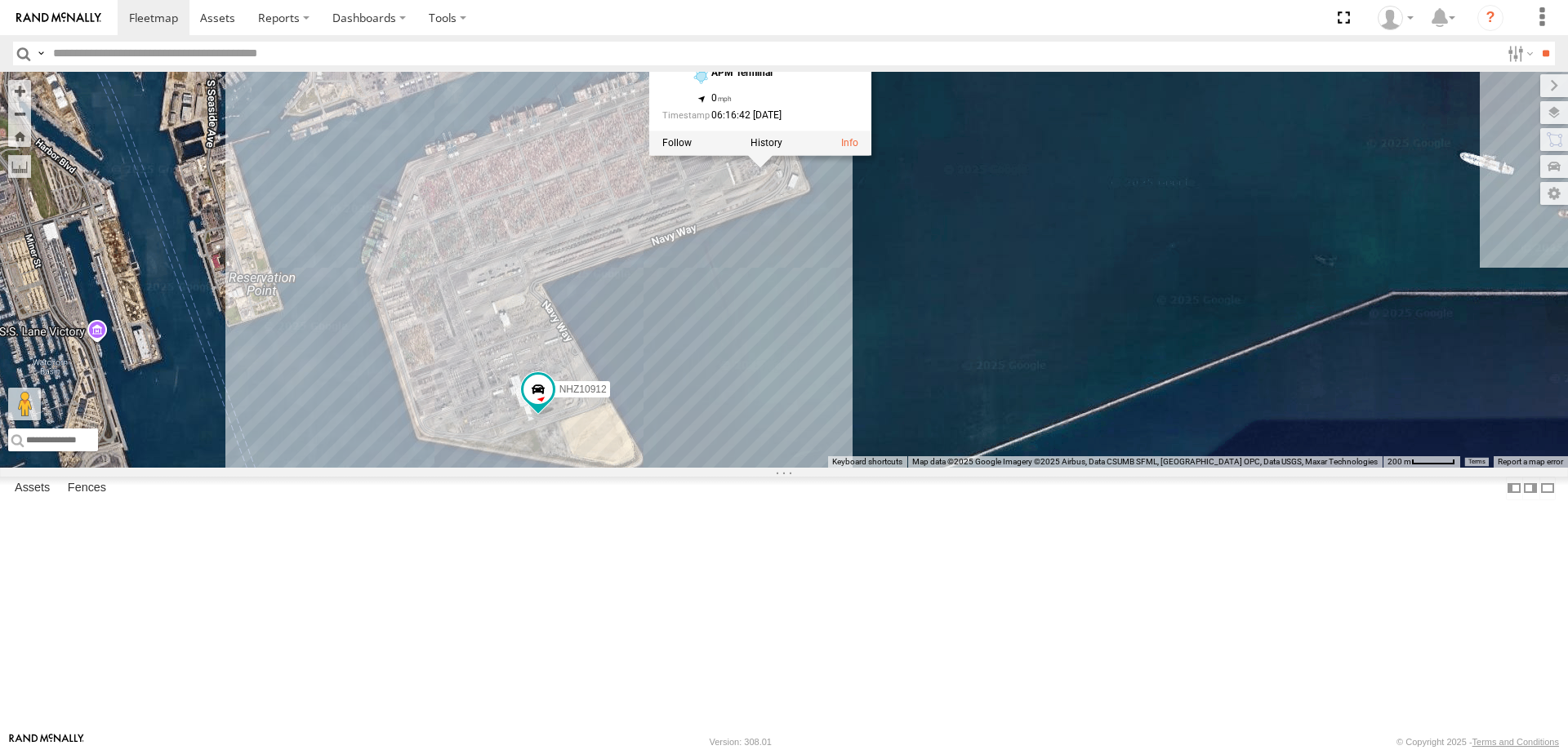
click at [782, 148] on label at bounding box center [766, 143] width 32 height 11
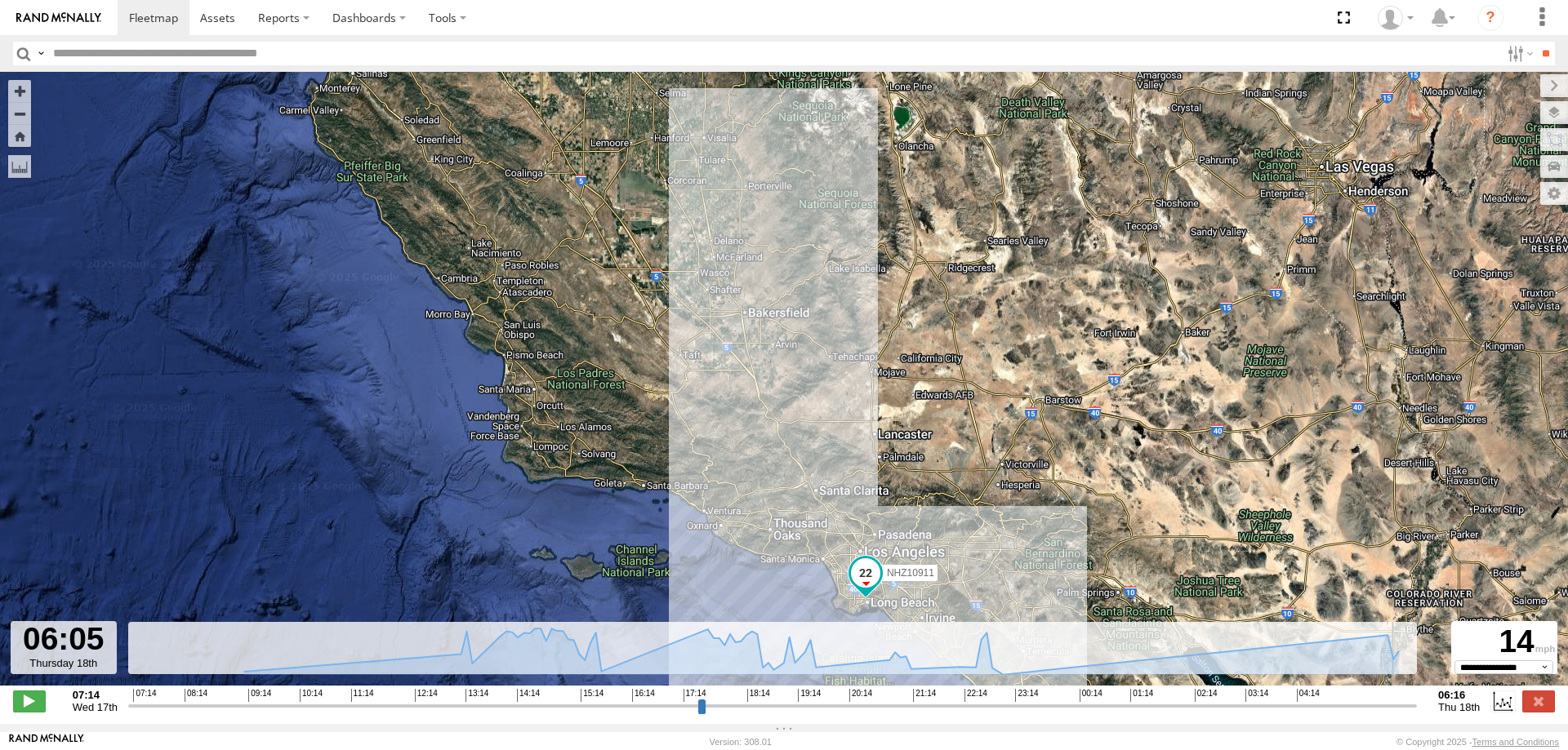
drag, startPoint x: 142, startPoint y: 718, endPoint x: 1402, endPoint y: 725, distance: 1260.0
click at [1402, 713] on input "range" at bounding box center [772, 705] width 1288 height 16
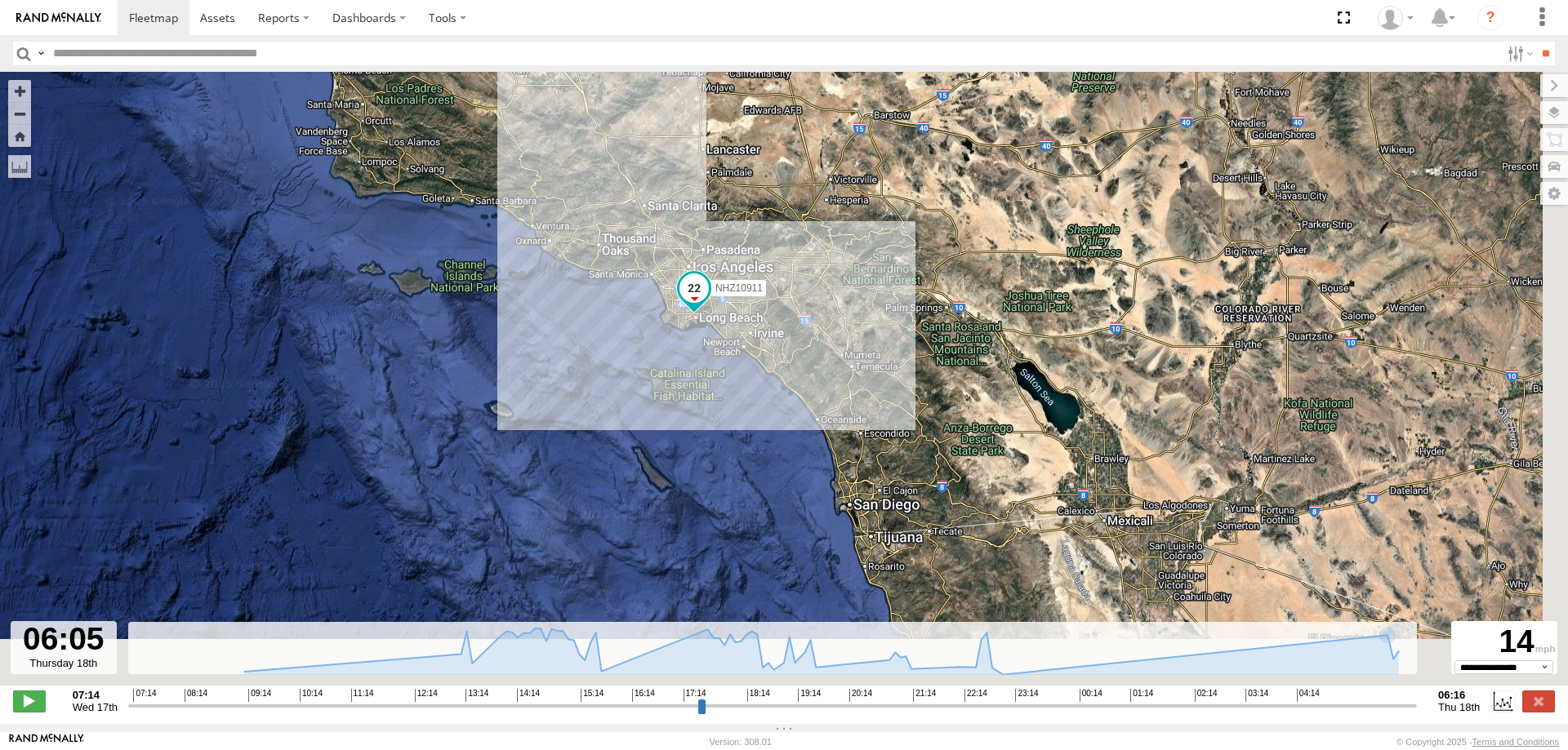
drag, startPoint x: 1034, startPoint y: 536, endPoint x: 863, endPoint y: 244, distance: 338.4
click at [863, 244] on div "NHZ10911" at bounding box center [784, 388] width 1568 height 631
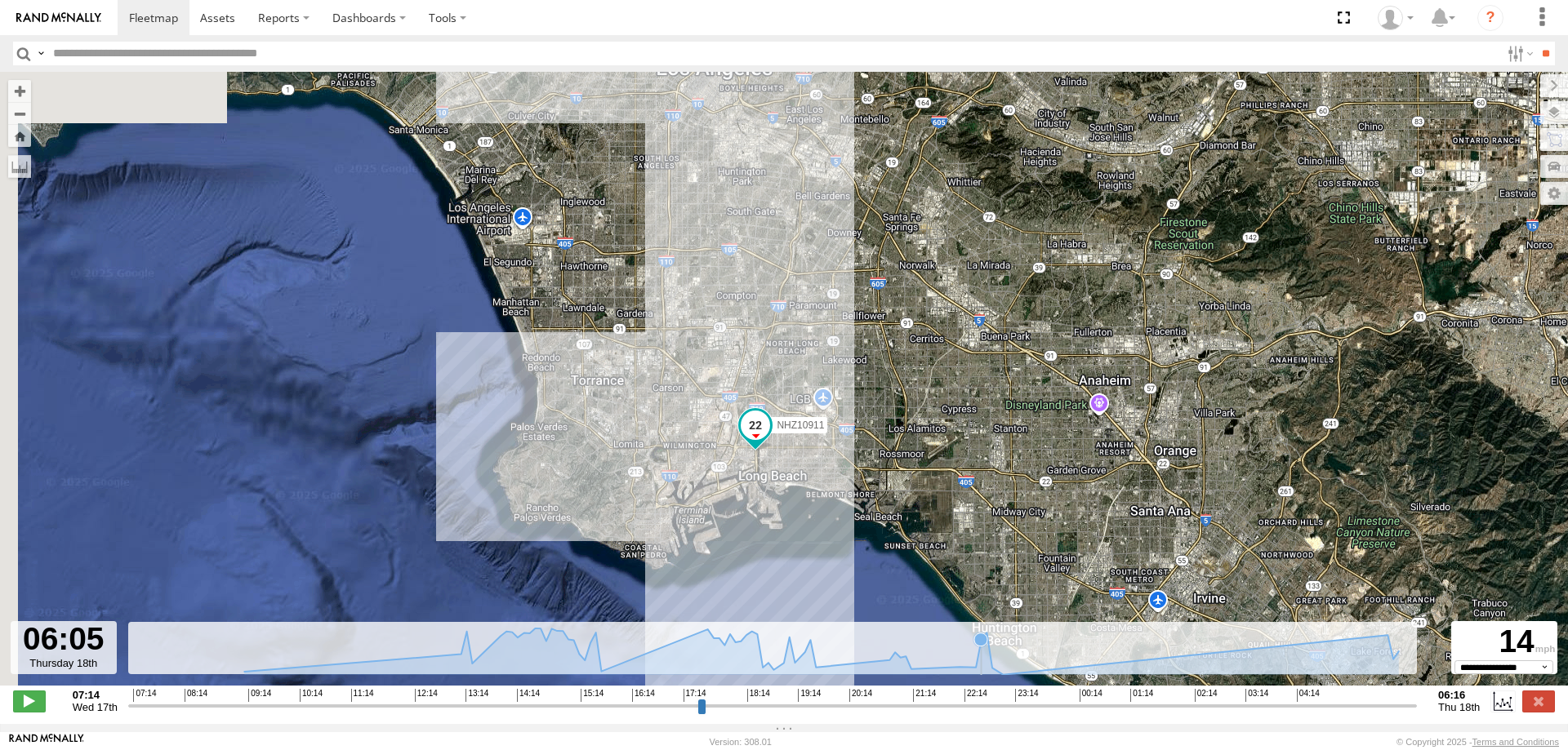
drag, startPoint x: 498, startPoint y: 257, endPoint x: 982, endPoint y: 649, distance: 622.8
click at [982, 649] on div "← Move left → Move right ↑ Move up ↓ Move down + Zoom in - Zoom out Home Jump l…" at bounding box center [784, 398] width 1568 height 652
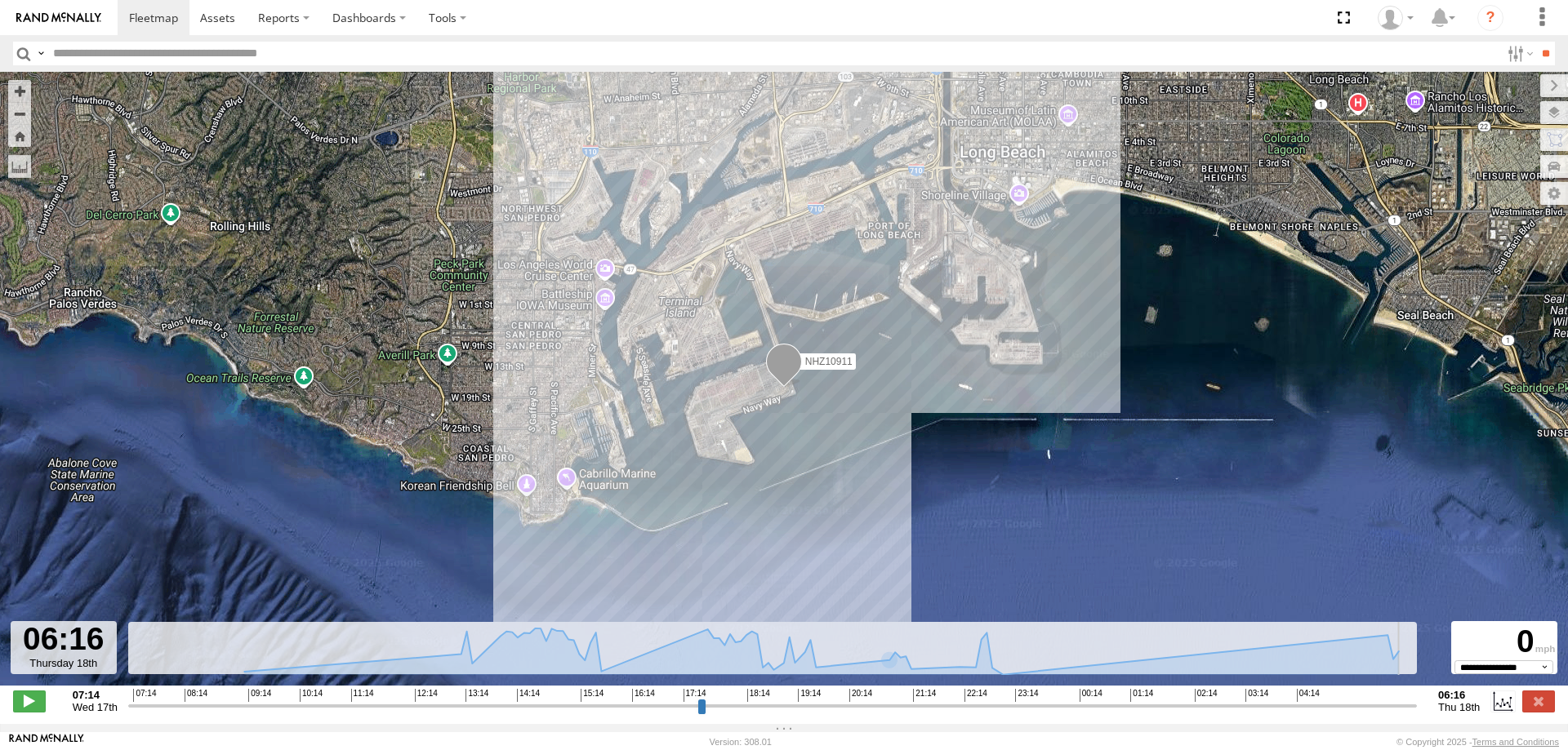
drag, startPoint x: 1402, startPoint y: 716, endPoint x: 1414, endPoint y: 720, distance: 12.6
click at [1414, 713] on input "range" at bounding box center [772, 705] width 1288 height 16
click at [149, 63] on input "text" at bounding box center [773, 53] width 1454 height 24
click at [1536, 42] on input "**" at bounding box center [1545, 53] width 19 height 24
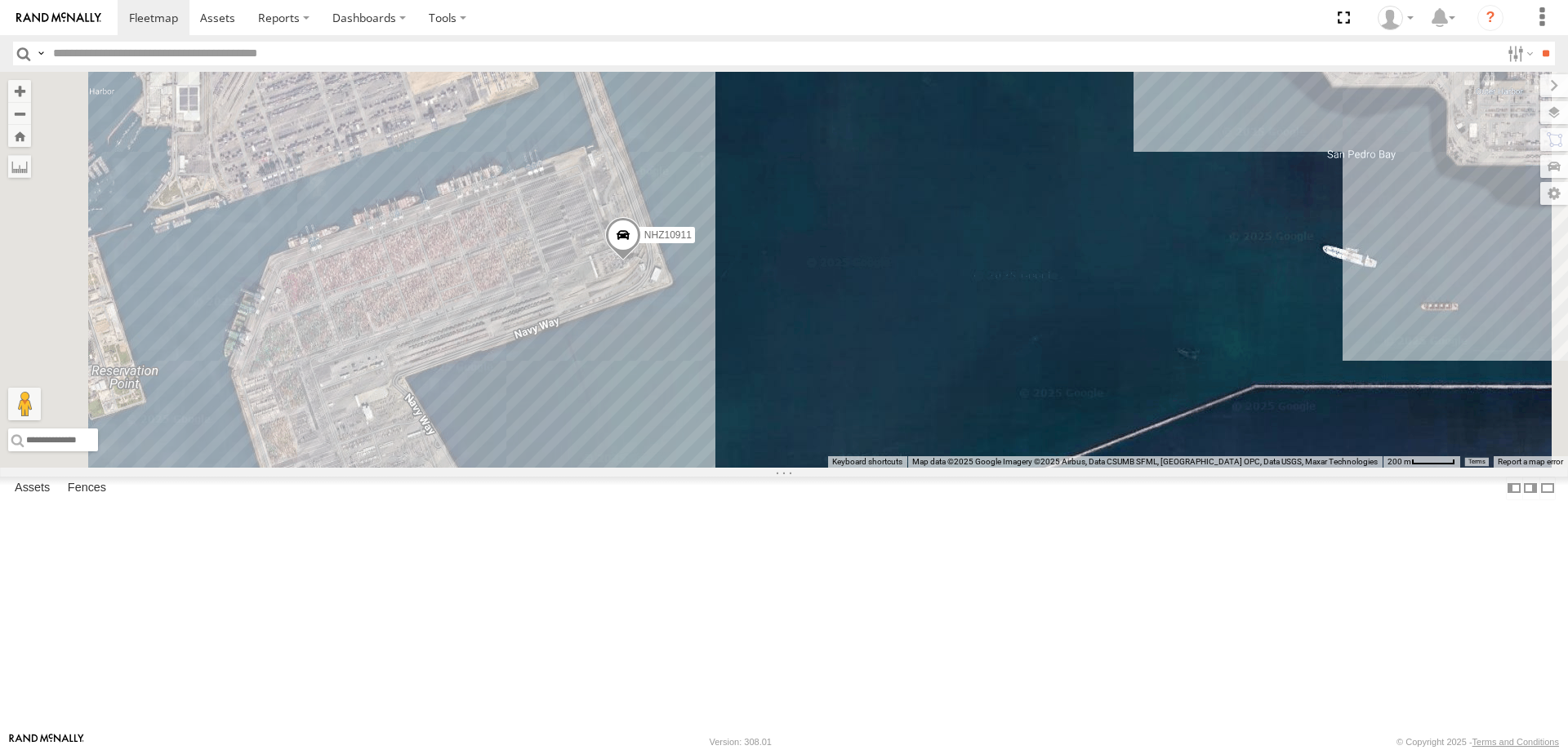
click at [691, 240] on span "NHZ10911" at bounding box center [668, 234] width 48 height 11
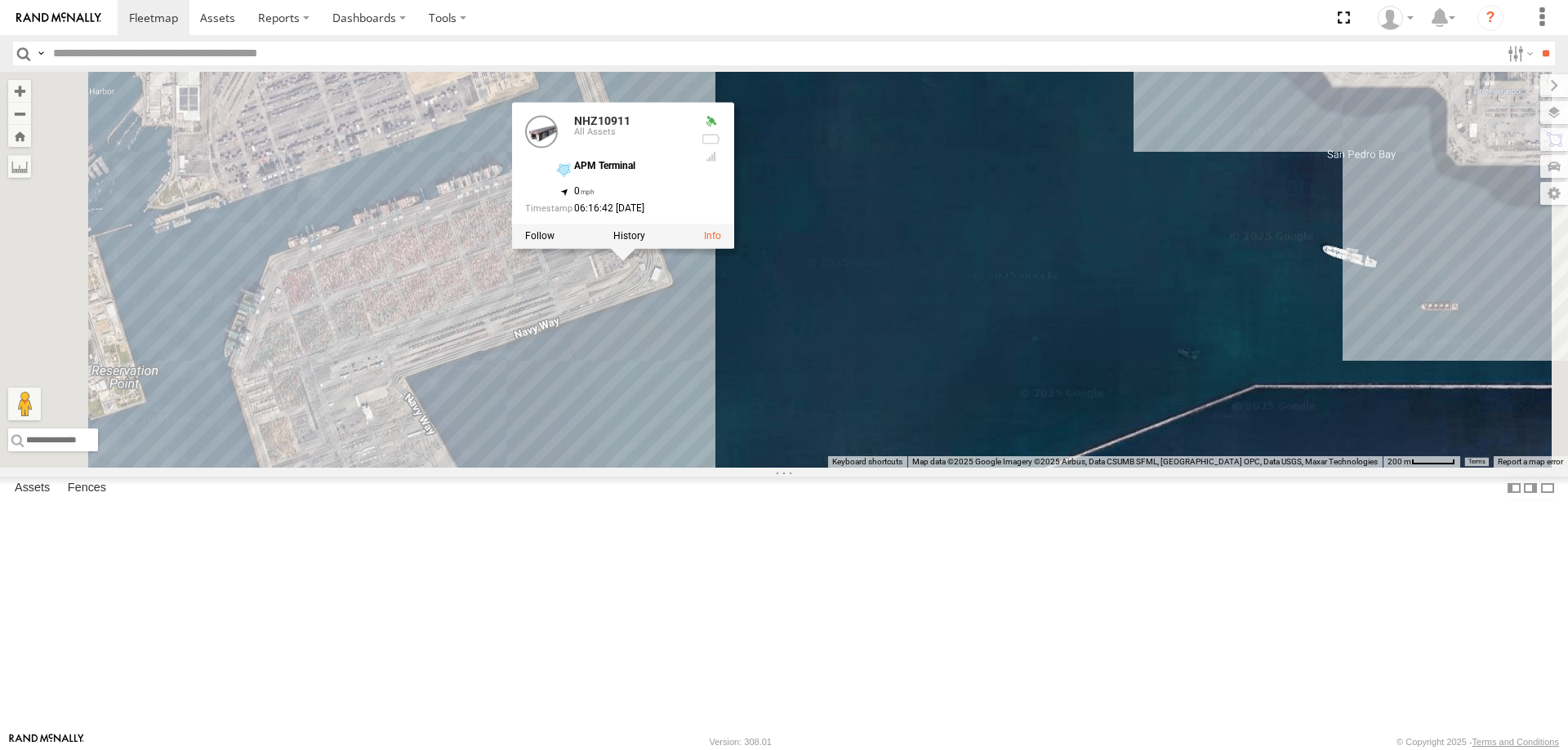
click at [905, 446] on div "MCCZ242182 NHZ10912 NHZ10911 MCCZ242214 MCCZ242213 MCCZ242218 NHZ24640 NHZ10911…" at bounding box center [784, 270] width 1568 height 396
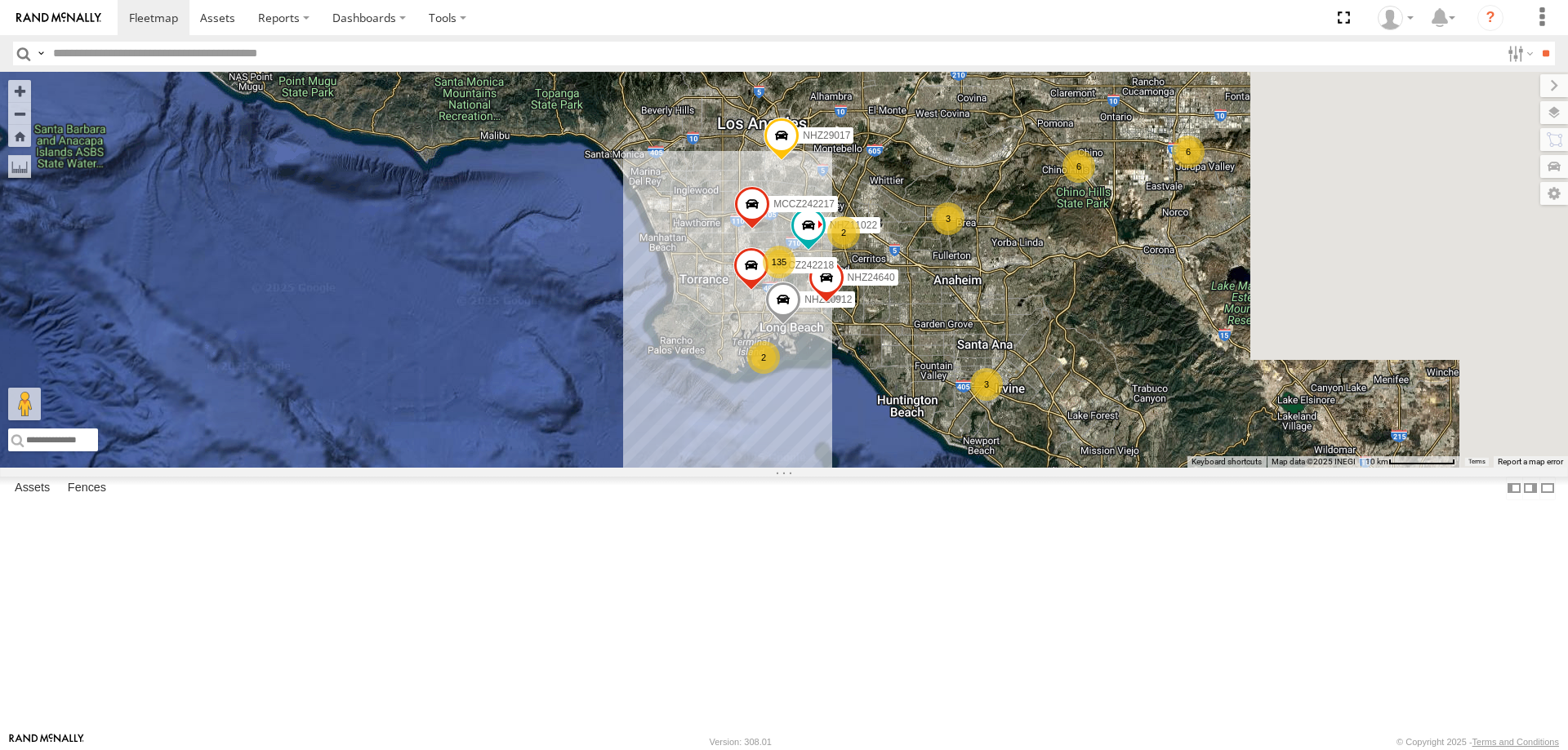
drag, startPoint x: 1294, startPoint y: 307, endPoint x: 1062, endPoint y: 519, distance: 314.3
click at [1098, 468] on div "NHZ10912 MCCZ242218 NHZ24640 135 3 6 3 2 2 6 MCCZ242217 NHZ29017 NHZ11022" at bounding box center [784, 270] width 1568 height 396
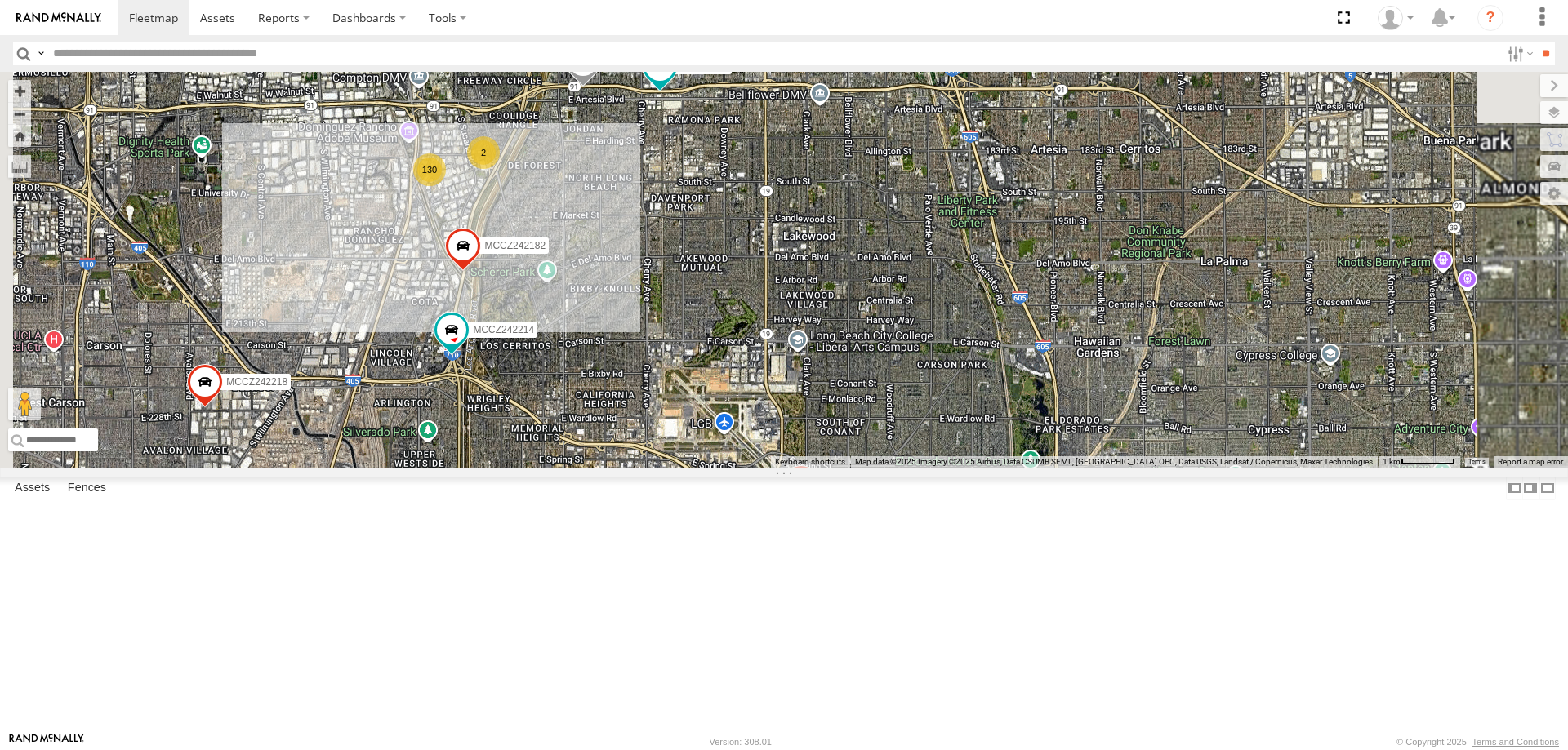
drag, startPoint x: 916, startPoint y: 269, endPoint x: 872, endPoint y: 448, distance: 184.3
click at [872, 448] on div "NHZ10912 MCCZ242218 NHZ24640 MCCZ242217 NHZ29017 NHZ11022 NHZ26898 MCCZ242183 N…" at bounding box center [784, 270] width 1568 height 396
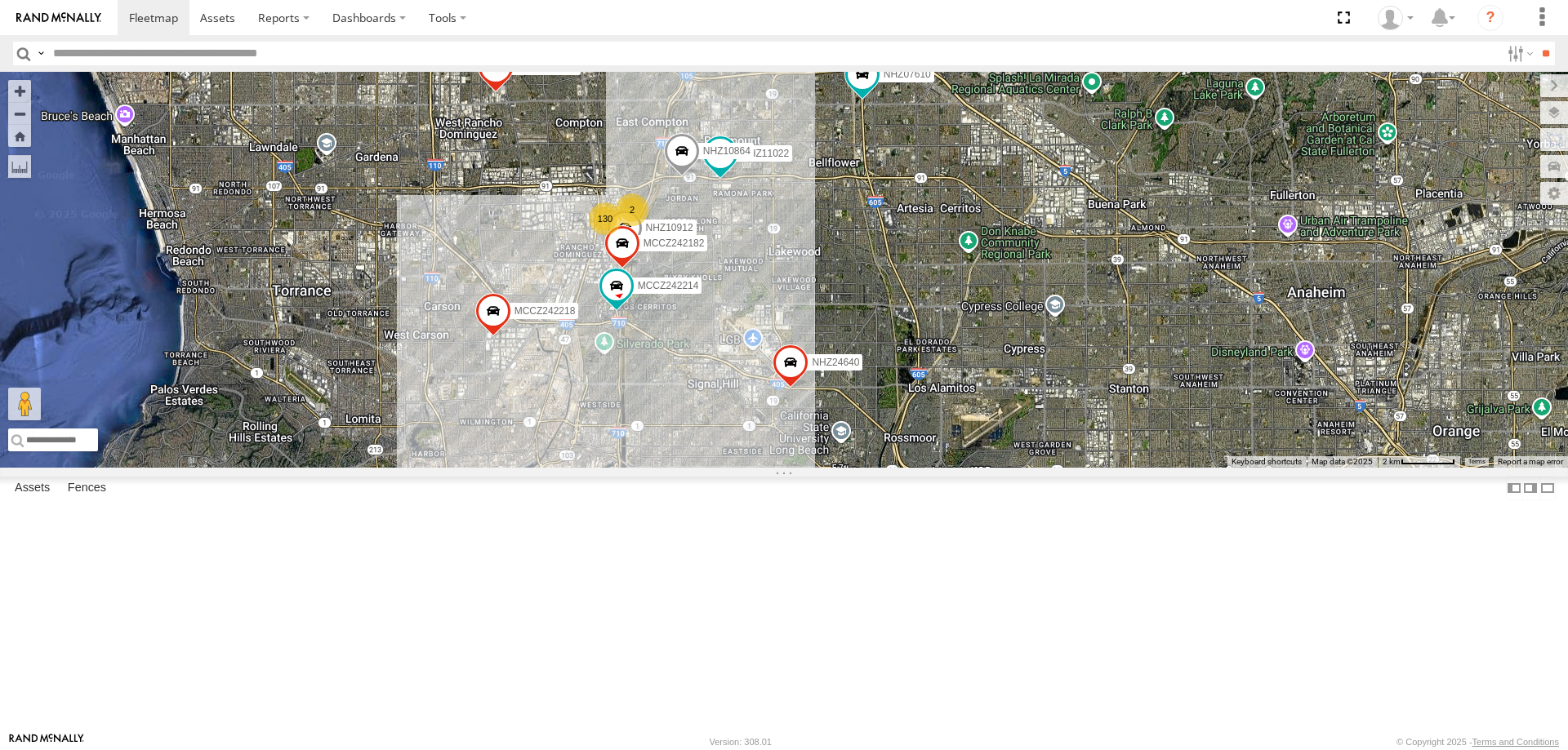
drag, startPoint x: 702, startPoint y: 530, endPoint x: 814, endPoint y: 570, distance: 118.9
click at [815, 468] on div "NHZ10912 MCCZ242218 NHZ24640 MCCZ242217 NHZ29017 NHZ11022 NHZ26898 MCCZ242183 N…" at bounding box center [784, 270] width 1568 height 396
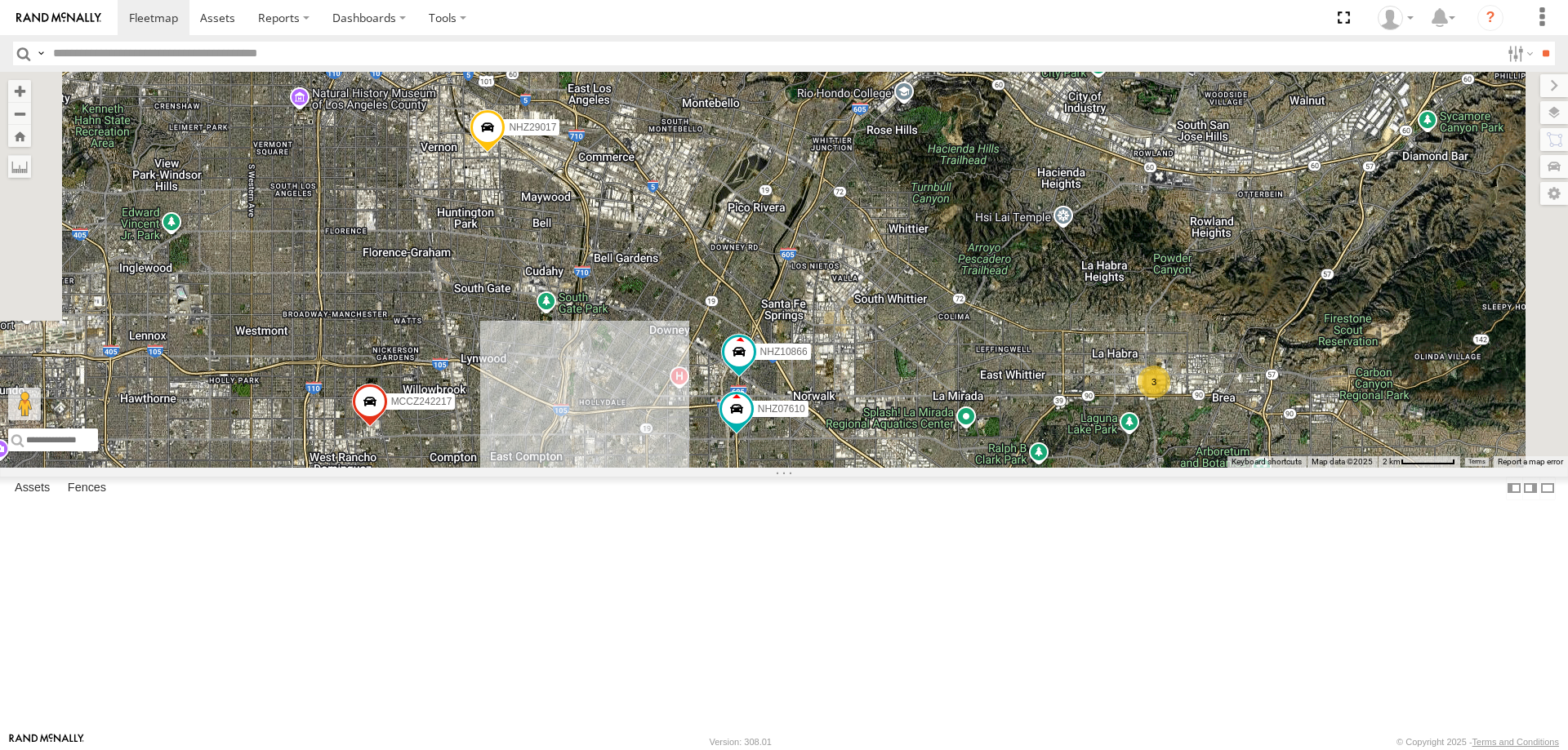
drag, startPoint x: 928, startPoint y: 243, endPoint x: 832, endPoint y: 484, distance: 259.4
click at [832, 468] on div "NHZ10912 MCCZ242218 NHZ24640 MCCZ242217 NHZ29017 NHZ11022 NHZ26898 MCCZ242183 N…" at bounding box center [784, 270] width 1568 height 396
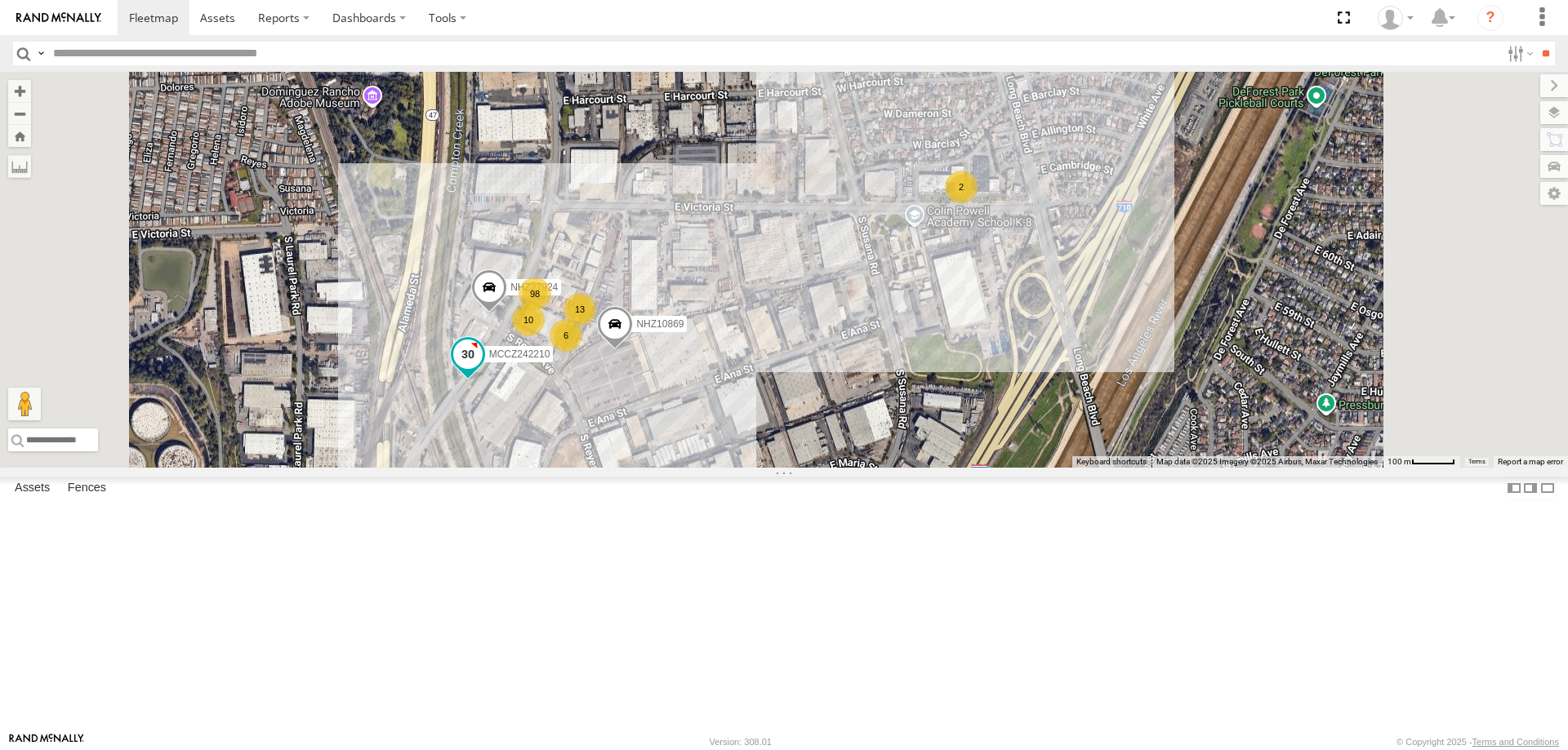
click at [550, 360] on span "MCCZ242210" at bounding box center [519, 354] width 62 height 11
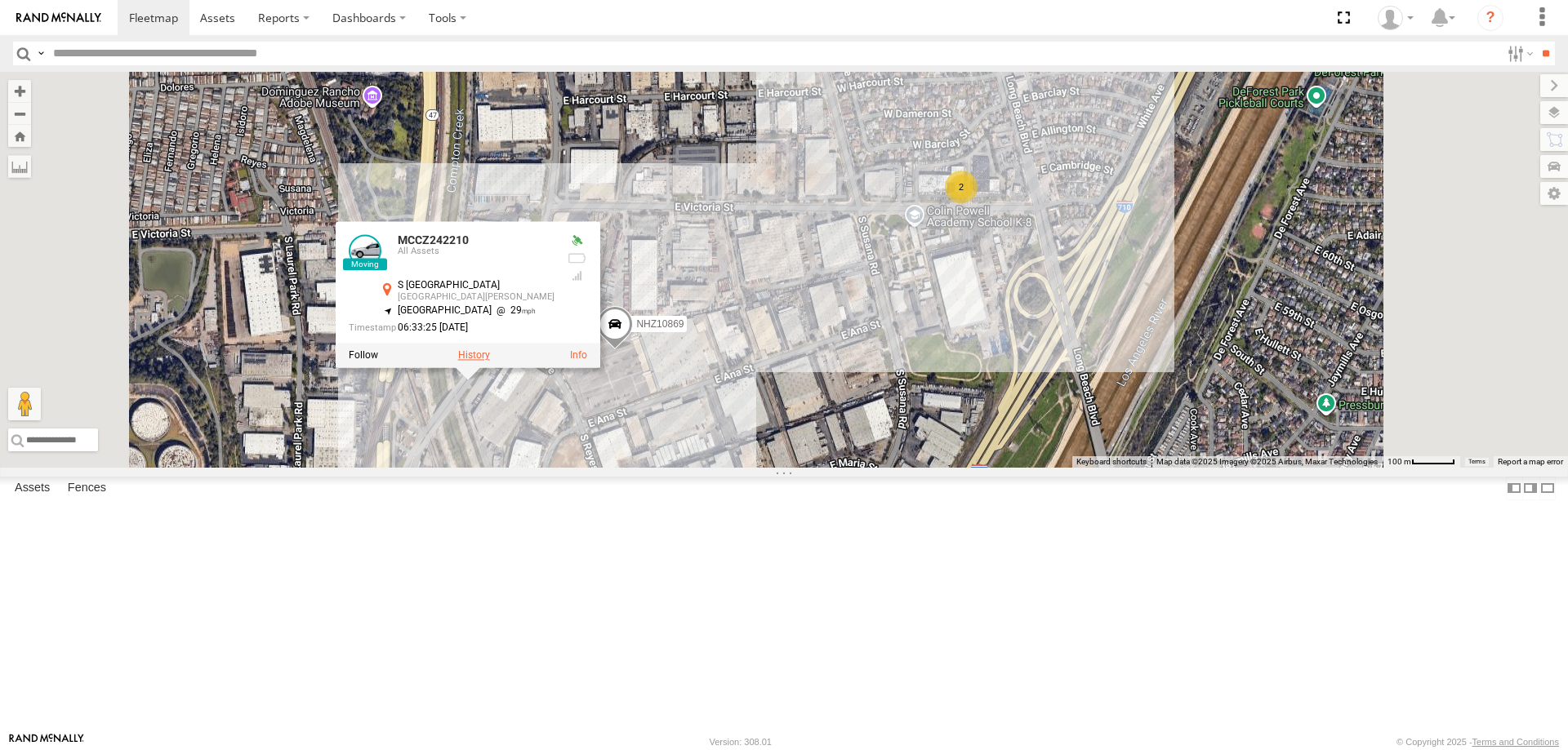
click at [490, 361] on label at bounding box center [474, 356] width 32 height 11
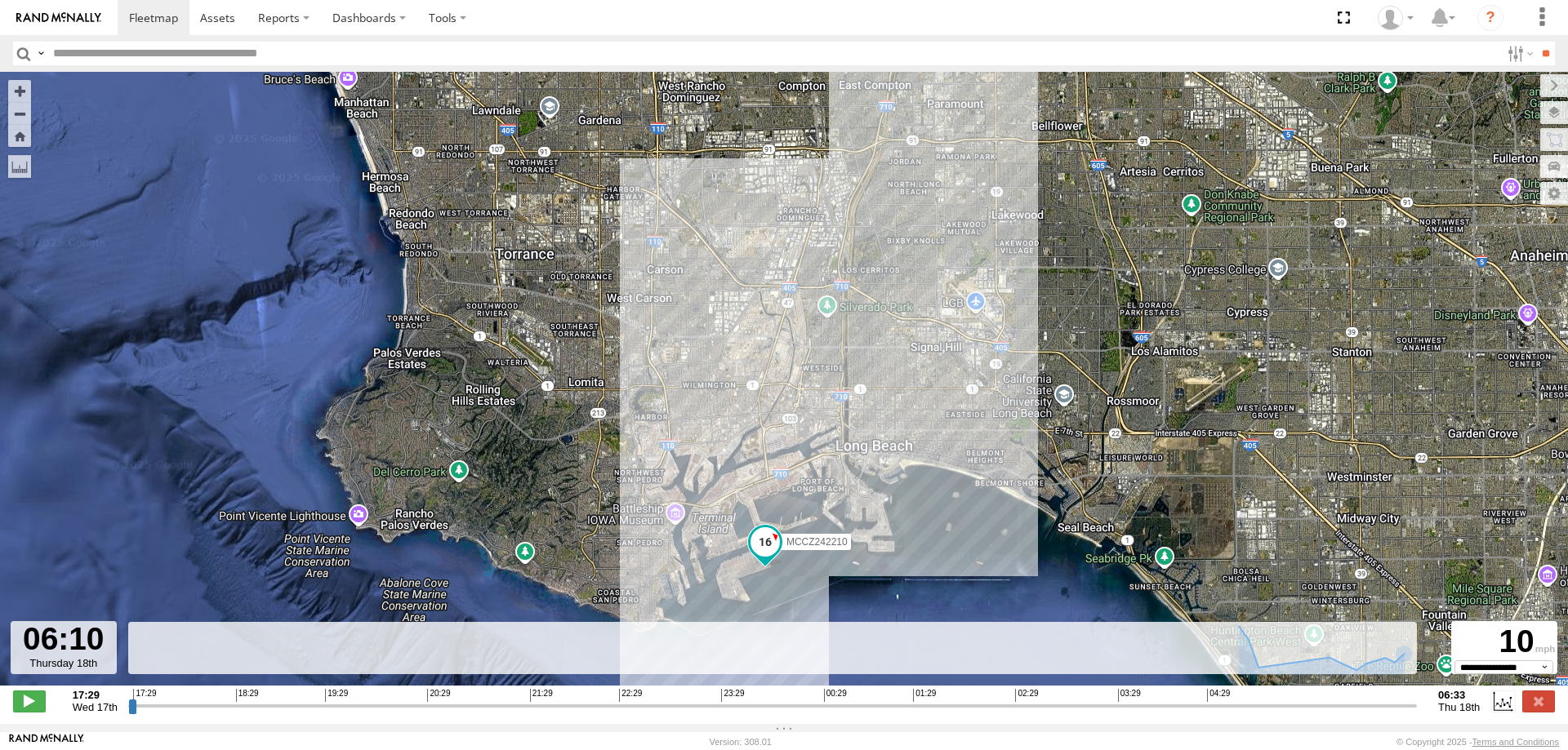
drag, startPoint x: 135, startPoint y: 710, endPoint x: 1374, endPoint y: 738, distance: 1239.3
click at [1374, 713] on input "range" at bounding box center [772, 705] width 1288 height 16
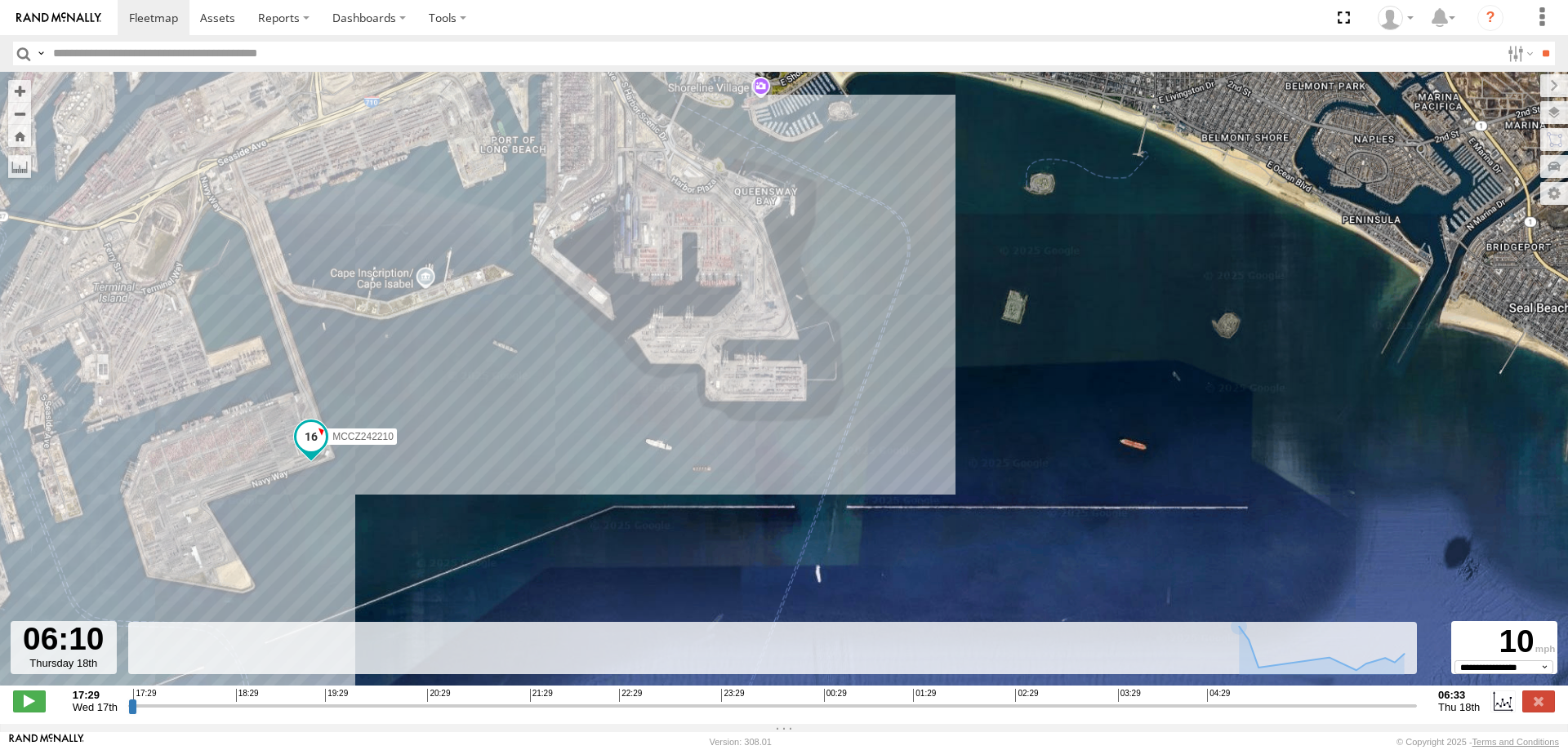
drag, startPoint x: 808, startPoint y: 558, endPoint x: 814, endPoint y: 423, distance: 135.1
click at [814, 423] on div "MCCZ242210" at bounding box center [784, 388] width 1568 height 631
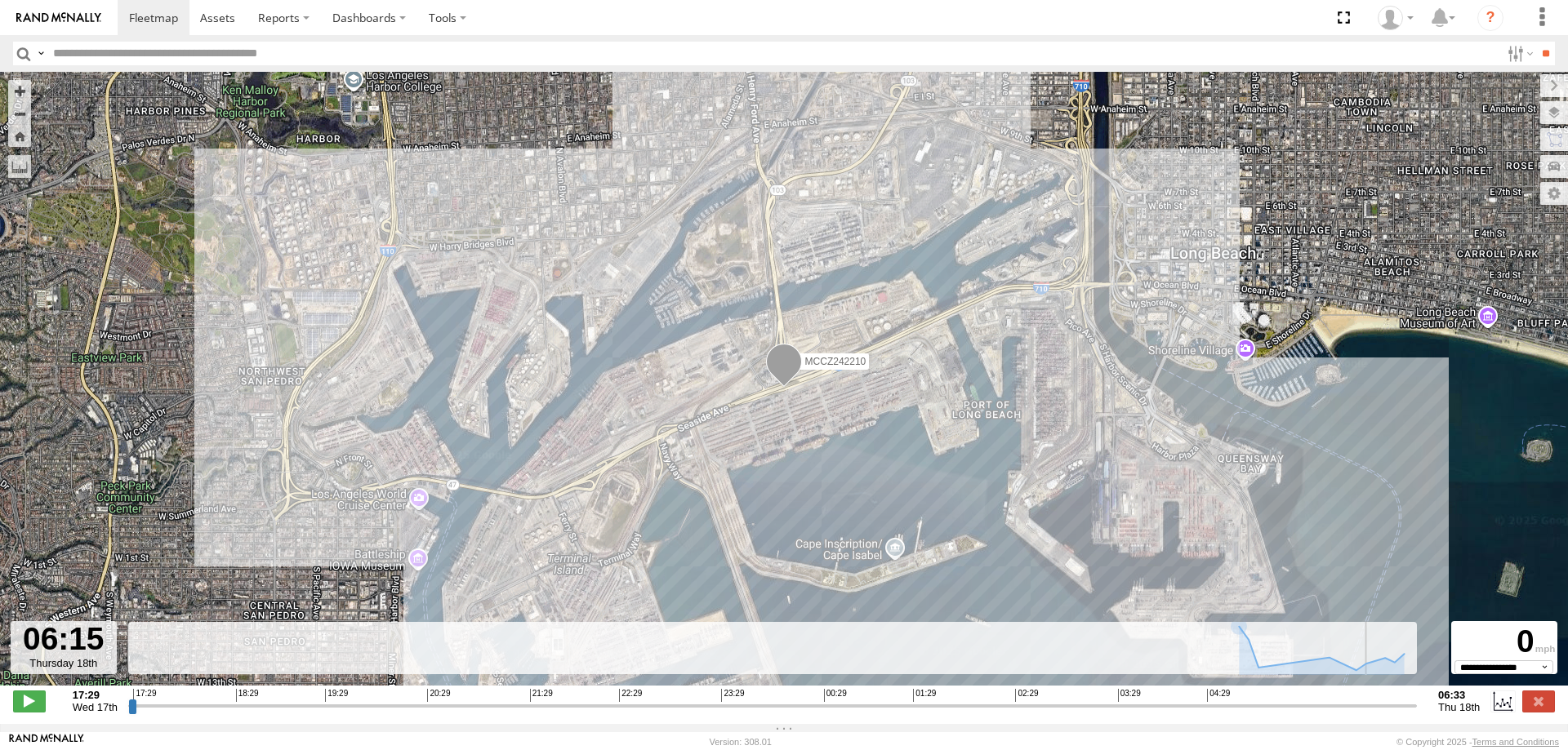
drag, startPoint x: 1372, startPoint y: 715, endPoint x: 1383, endPoint y: 719, distance: 11.7
click at [1383, 713] on input "range" at bounding box center [772, 705] width 1288 height 16
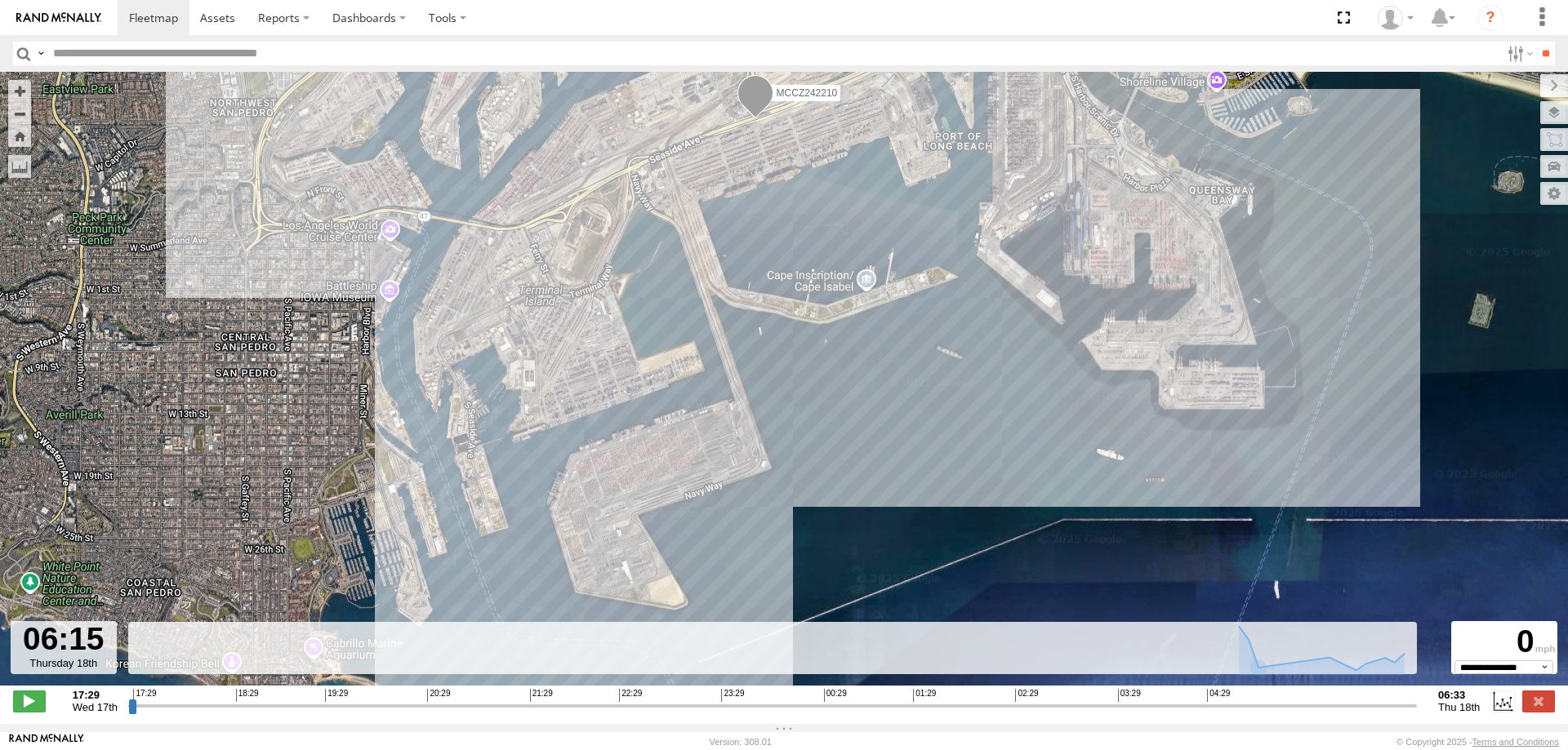
drag, startPoint x: 992, startPoint y: 535, endPoint x: 950, endPoint y: 193, distance: 344.6
click at [950, 193] on div "MCCZ242210" at bounding box center [784, 388] width 1568 height 631
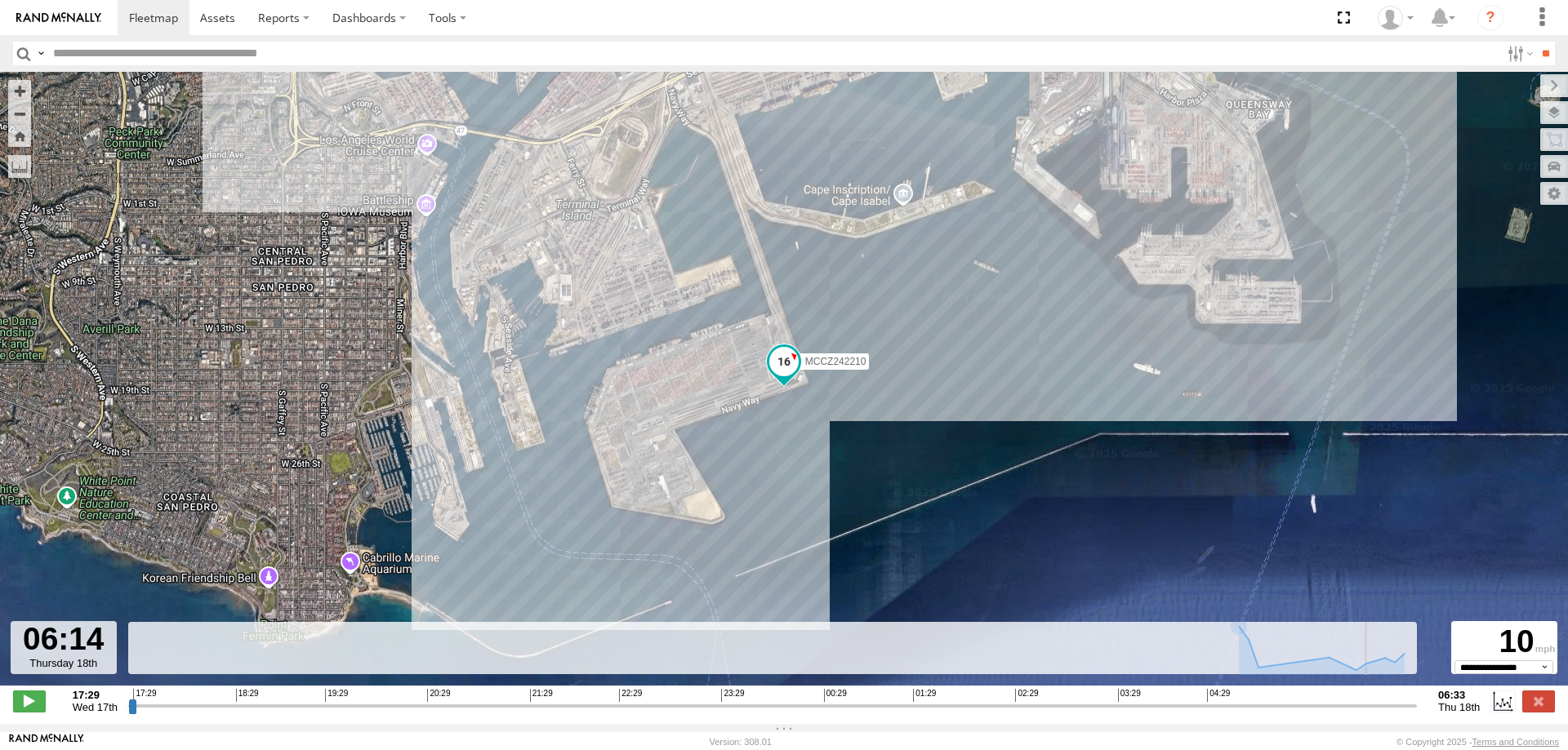
drag, startPoint x: 1384, startPoint y: 714, endPoint x: 1380, endPoint y: 725, distance: 11.7
type input "**********"
click at [1380, 713] on input "range" at bounding box center [772, 705] width 1288 height 16
click at [135, 63] on input "text" at bounding box center [773, 53] width 1454 height 24
click at [1536, 42] on input "**" at bounding box center [1545, 53] width 19 height 24
